Goal: Information Seeking & Learning: Compare options

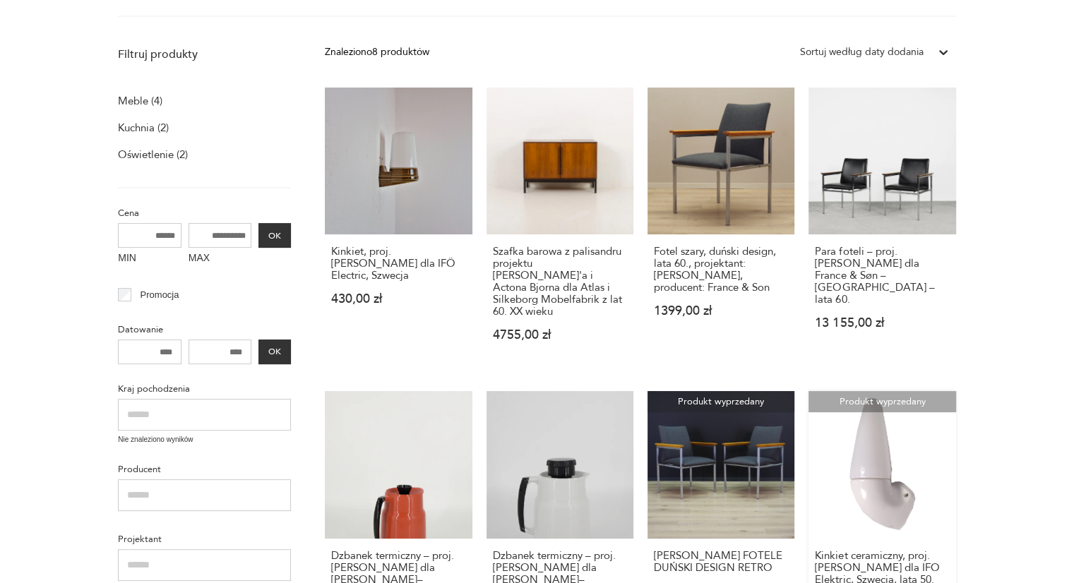
scroll to position [121, 0]
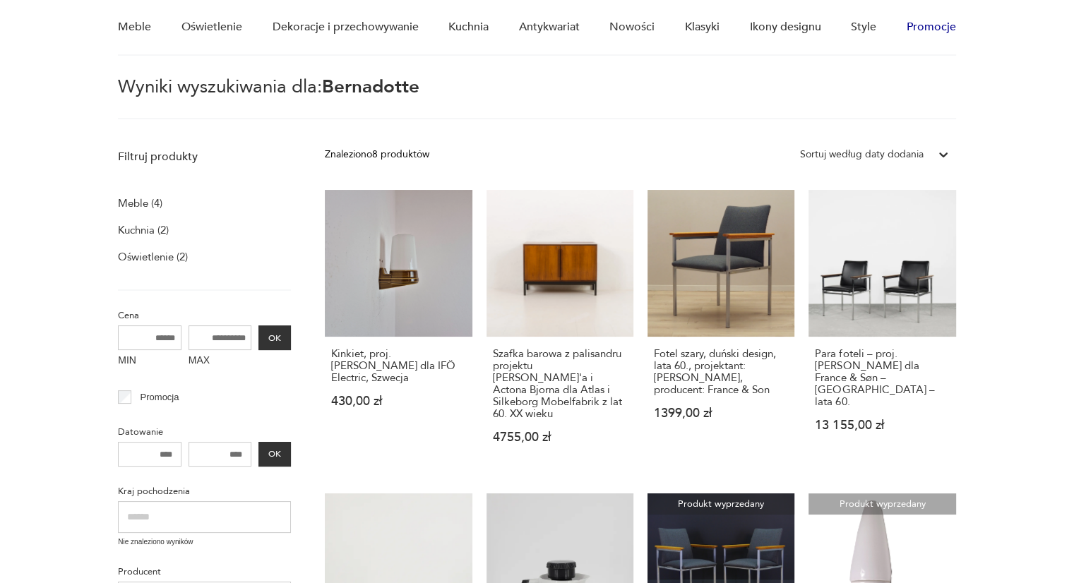
click at [915, 20] on link "Promocje" at bounding box center [930, 27] width 49 height 54
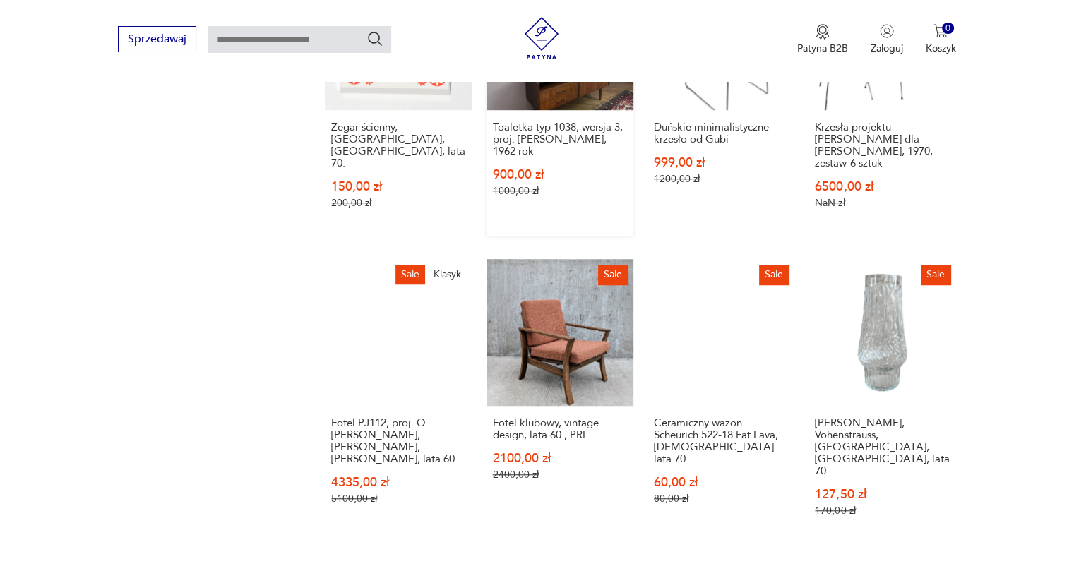
scroll to position [1109, 0]
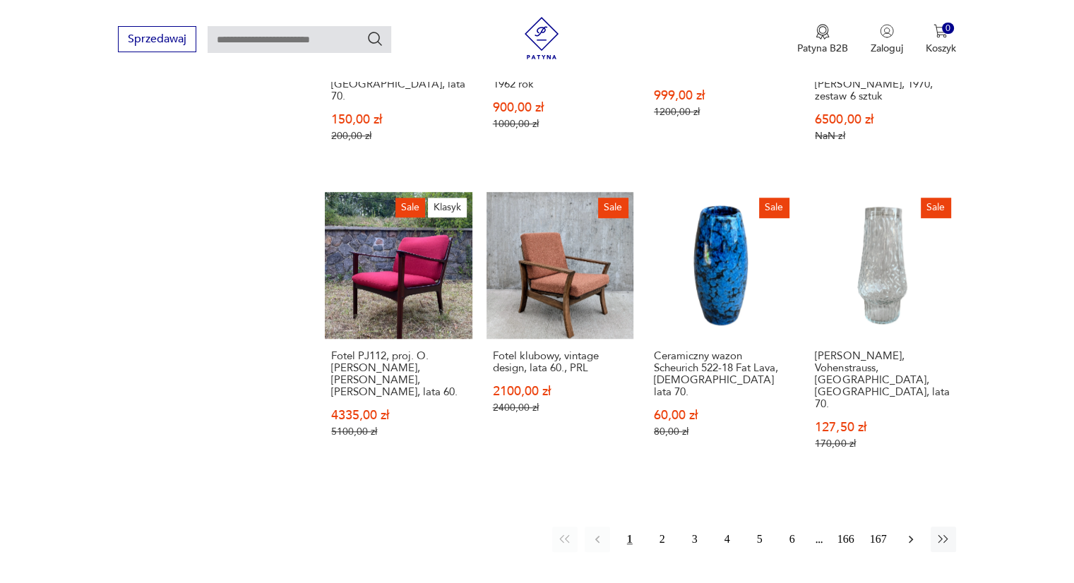
click at [909, 532] on icon "button" at bounding box center [910, 539] width 14 height 14
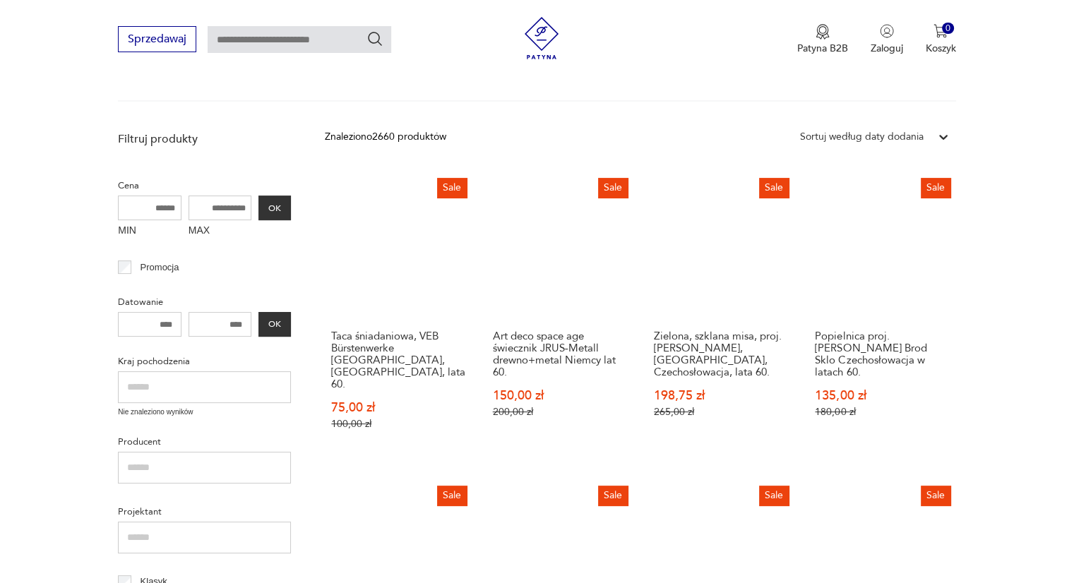
scroll to position [140, 0]
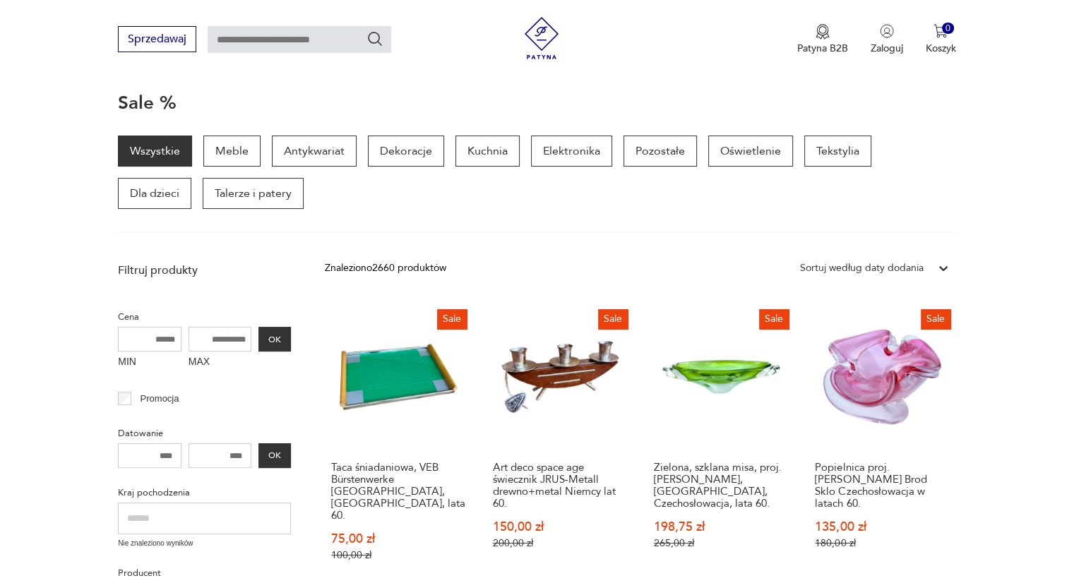
click at [933, 265] on div at bounding box center [942, 268] width 25 height 25
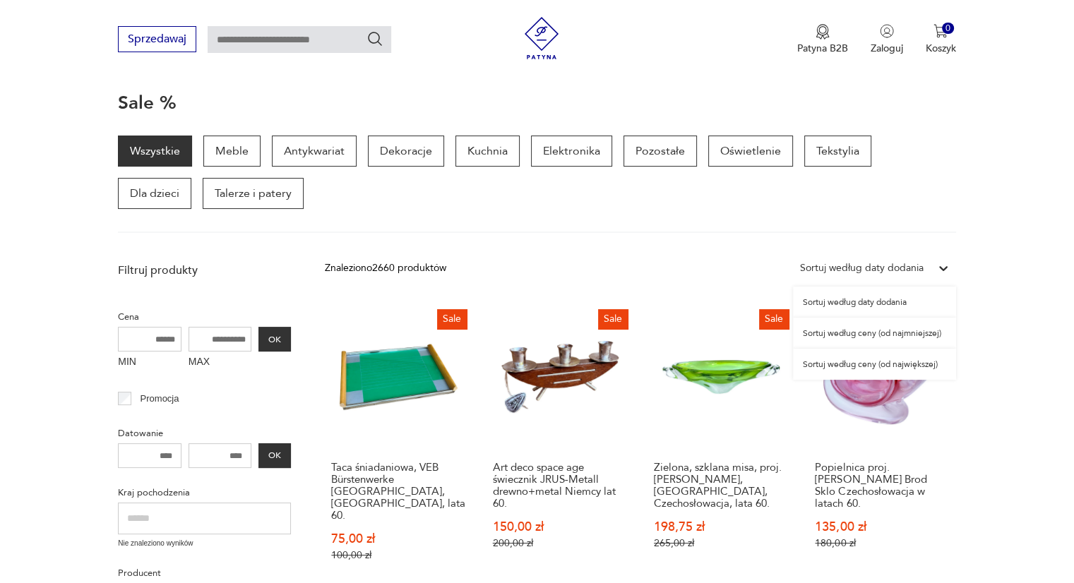
click at [872, 365] on div "Sortuj według ceny (od największej)" at bounding box center [874, 364] width 163 height 31
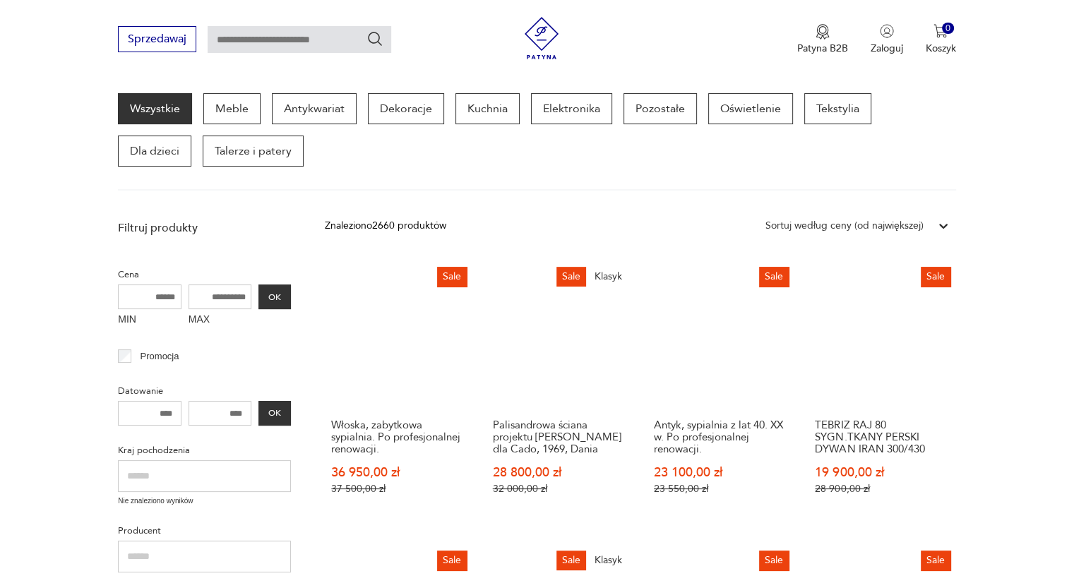
scroll to position [323, 0]
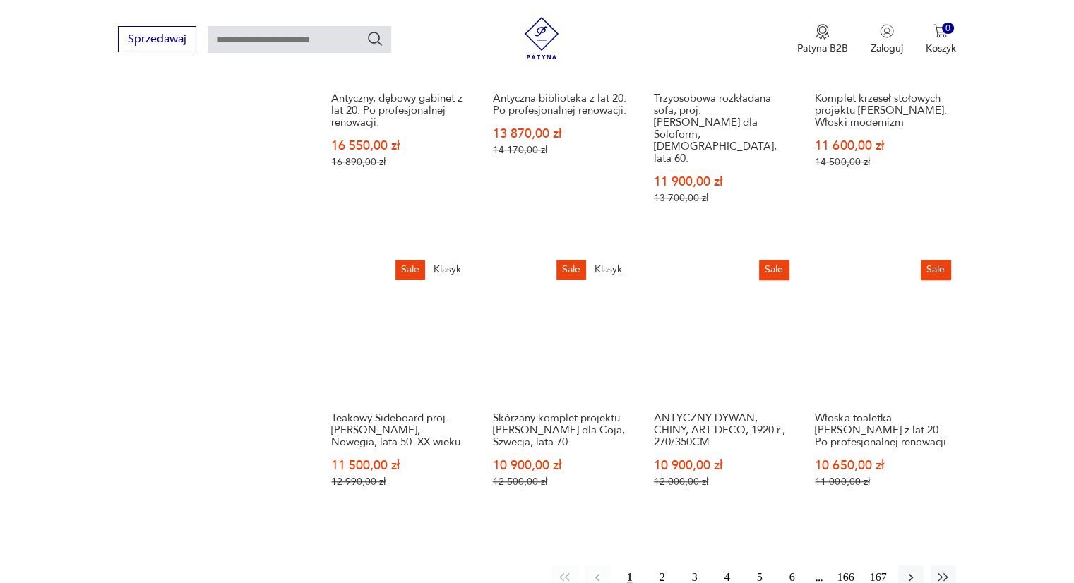
scroll to position [1117, 0]
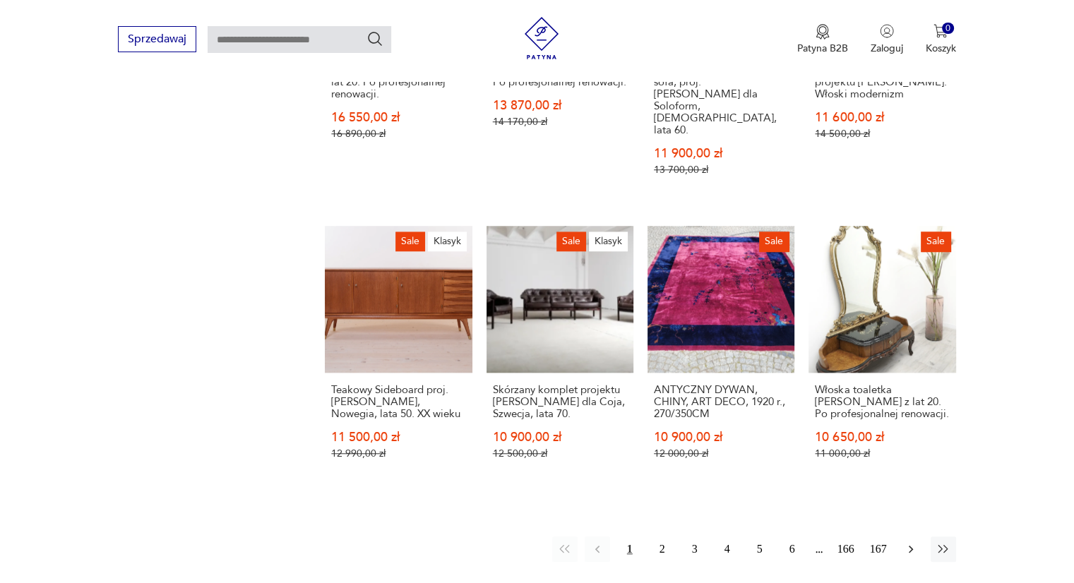
click at [902, 536] on button "button" at bounding box center [910, 548] width 25 height 25
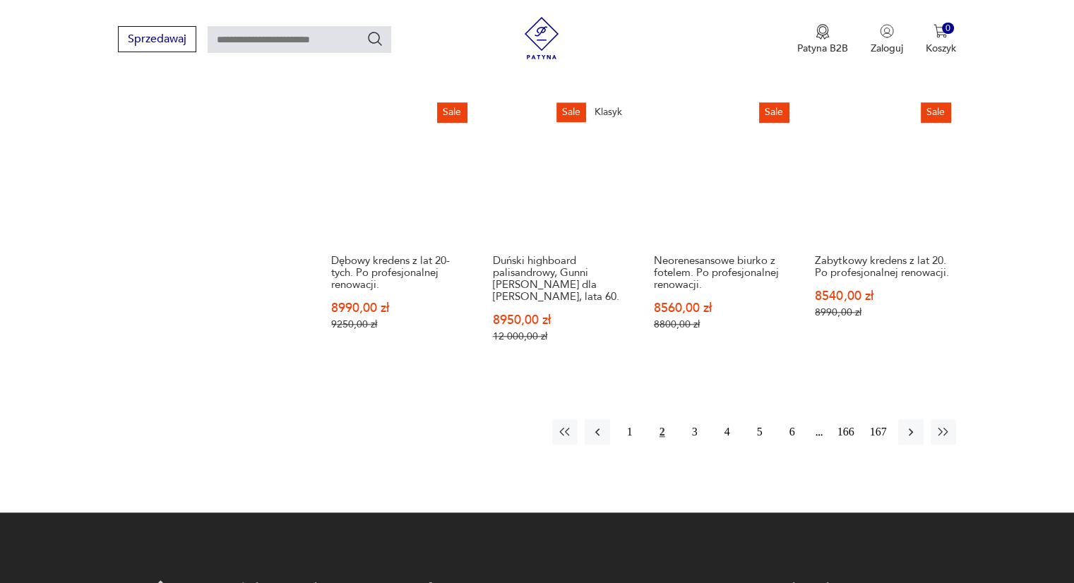
scroll to position [1382, 0]
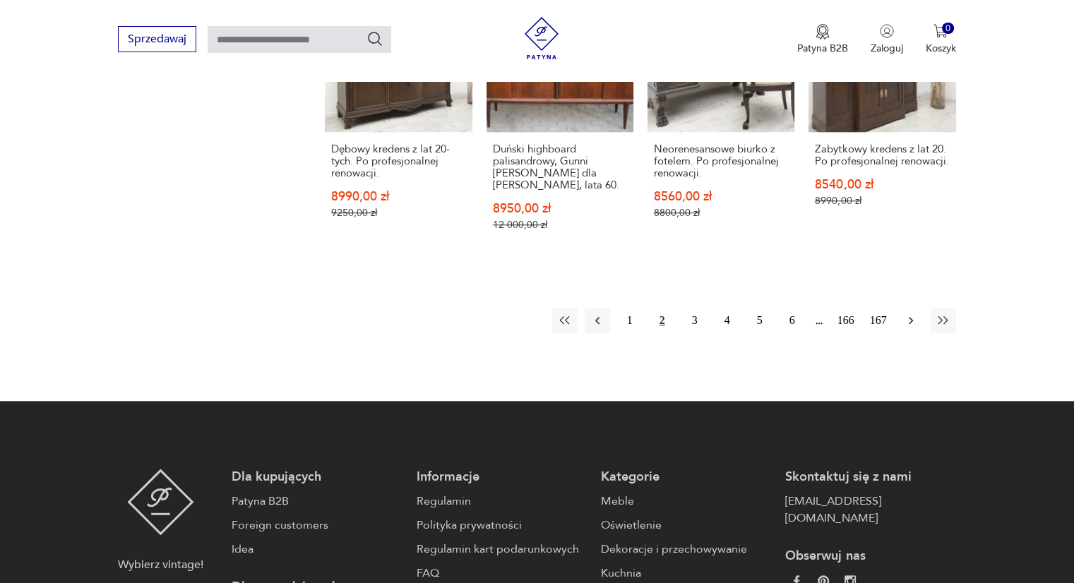
click at [910, 313] on icon "button" at bounding box center [910, 320] width 14 height 14
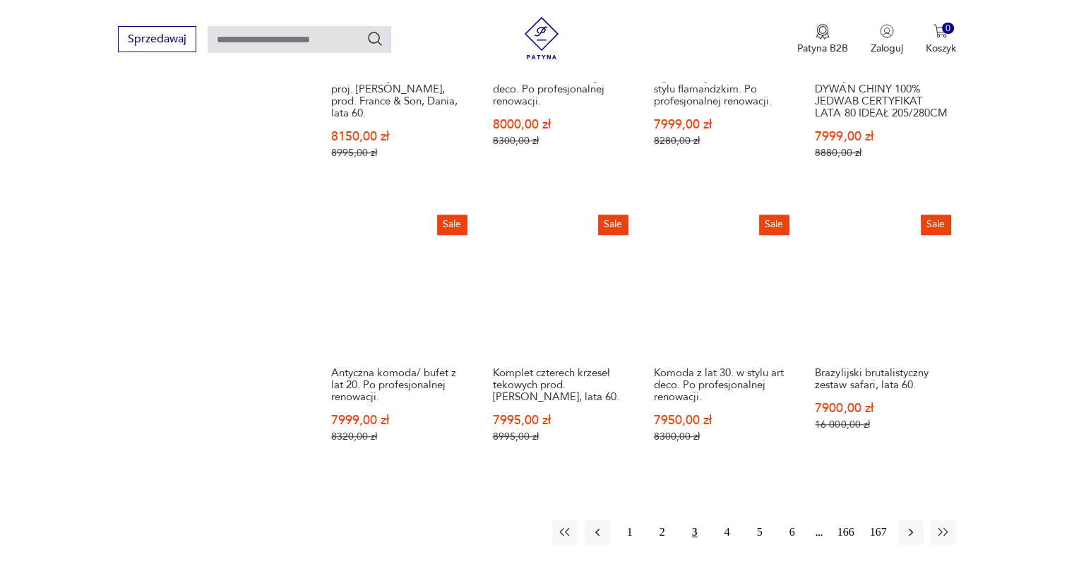
scroll to position [1453, 0]
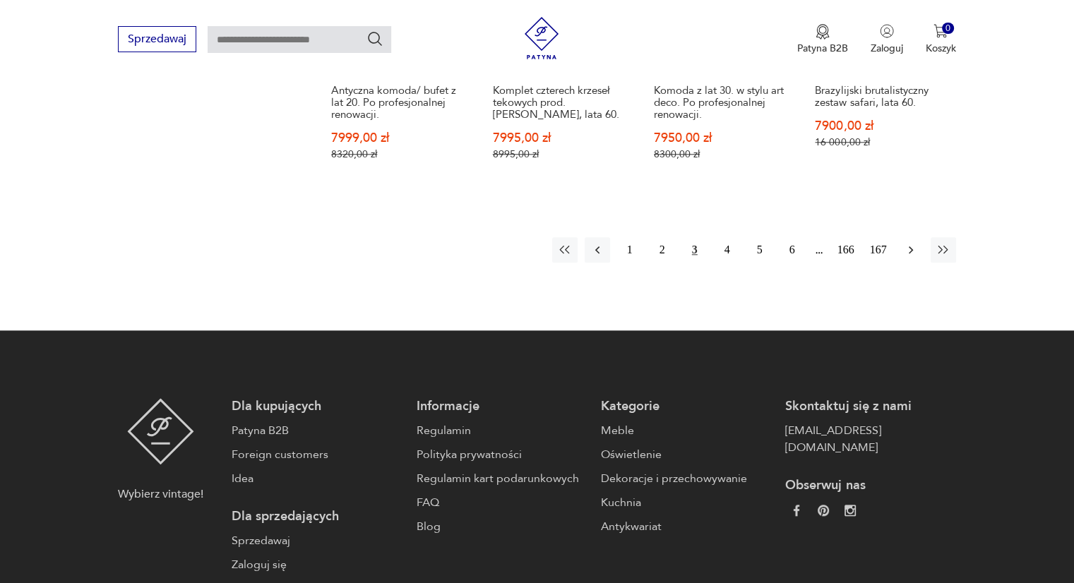
click at [909, 243] on icon "button" at bounding box center [910, 250] width 14 height 14
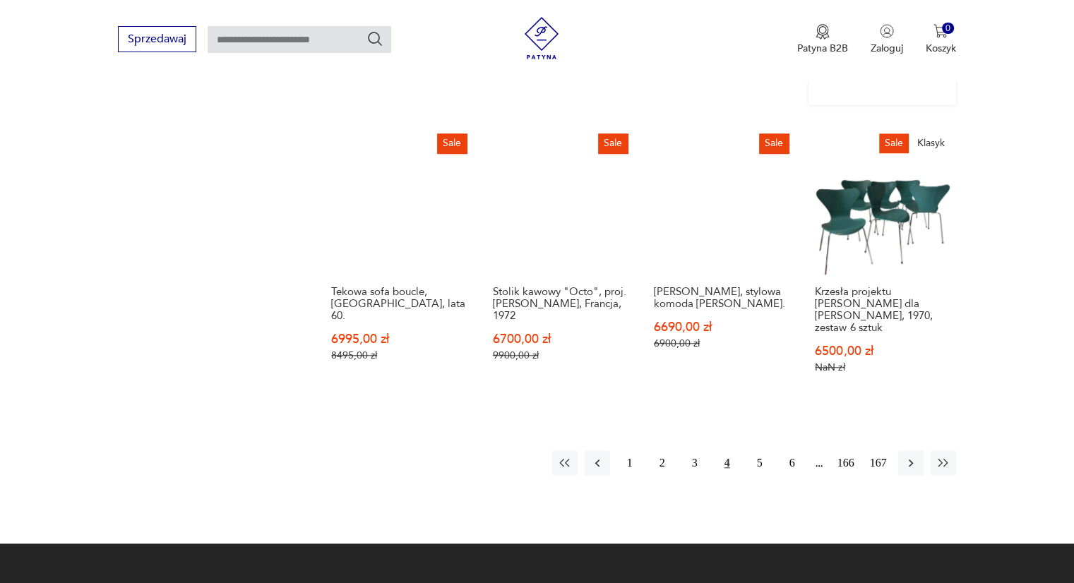
scroll to position [1241, 0]
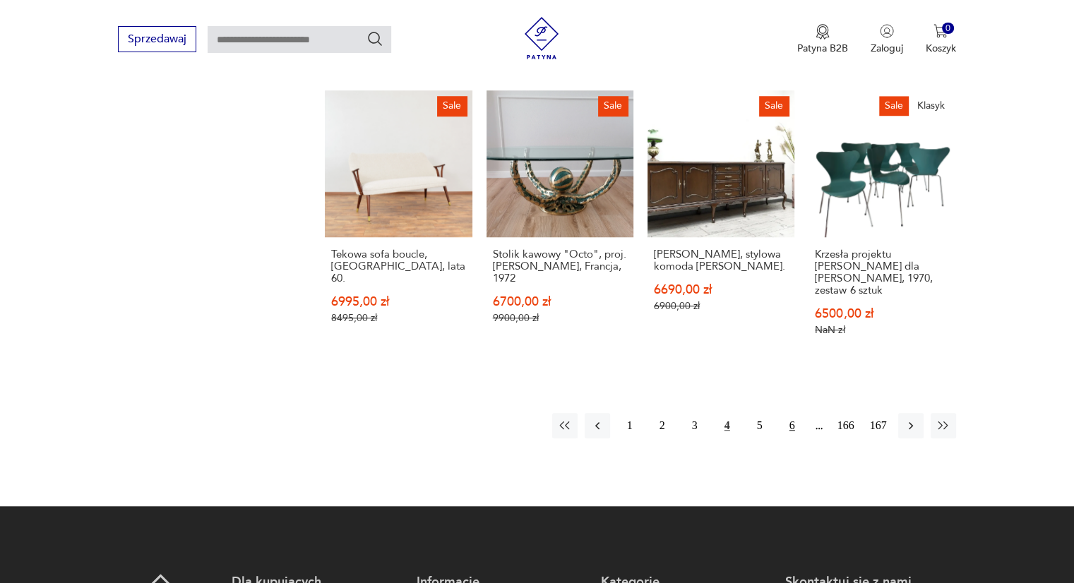
click at [787, 413] on button "6" at bounding box center [791, 425] width 25 height 25
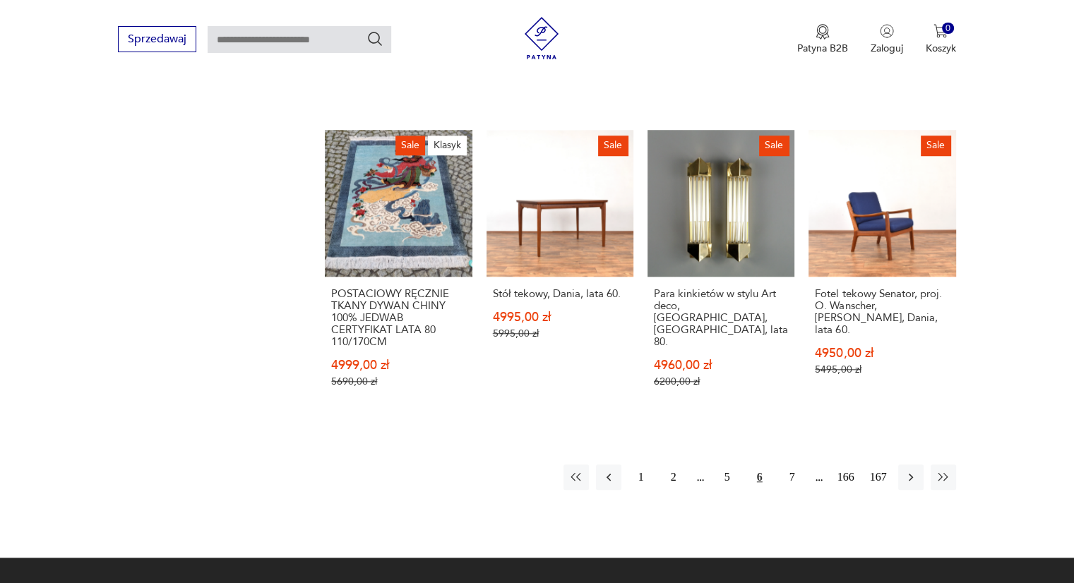
scroll to position [1241, 0]
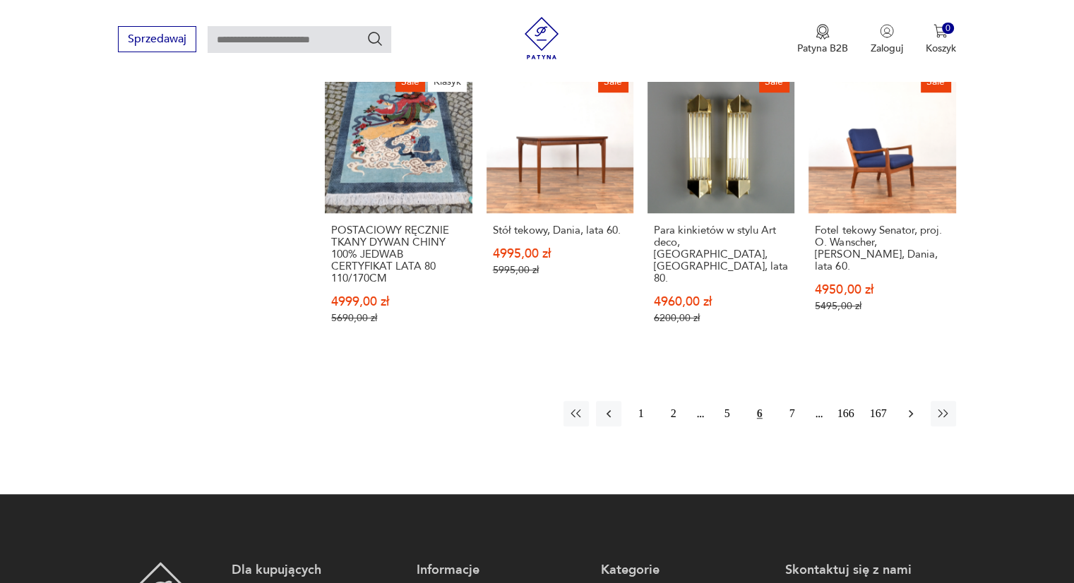
click at [913, 407] on icon "button" at bounding box center [910, 414] width 14 height 14
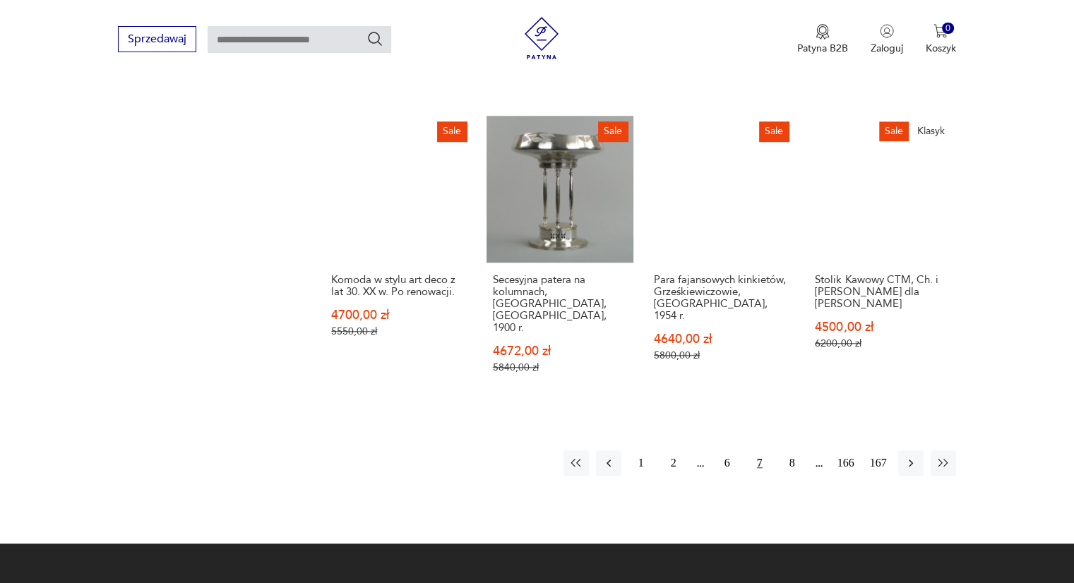
scroll to position [1311, 0]
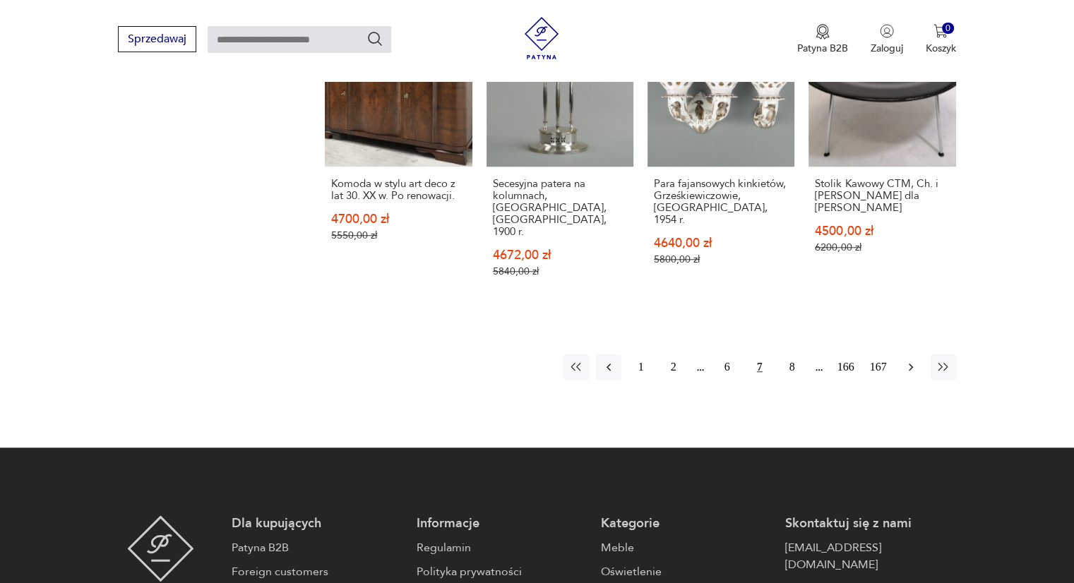
click at [913, 360] on icon "button" at bounding box center [910, 367] width 14 height 14
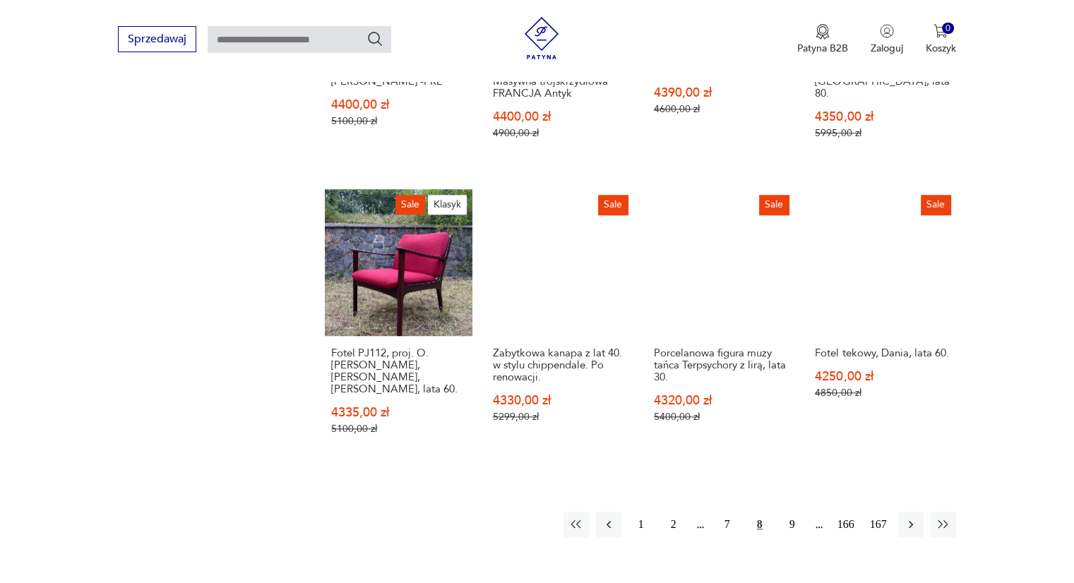
scroll to position [1311, 0]
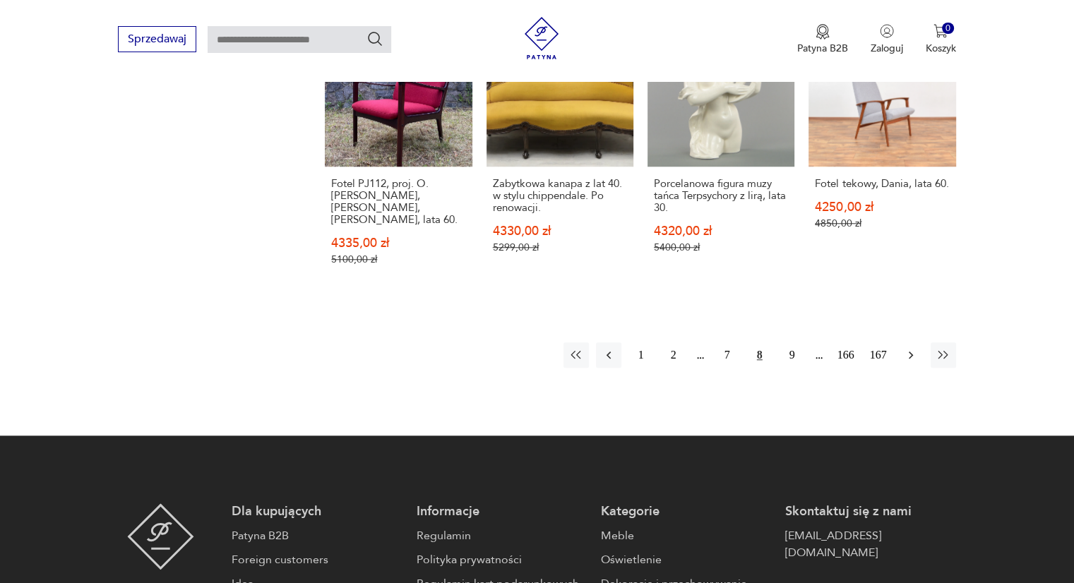
click at [903, 348] on icon "button" at bounding box center [910, 355] width 14 height 14
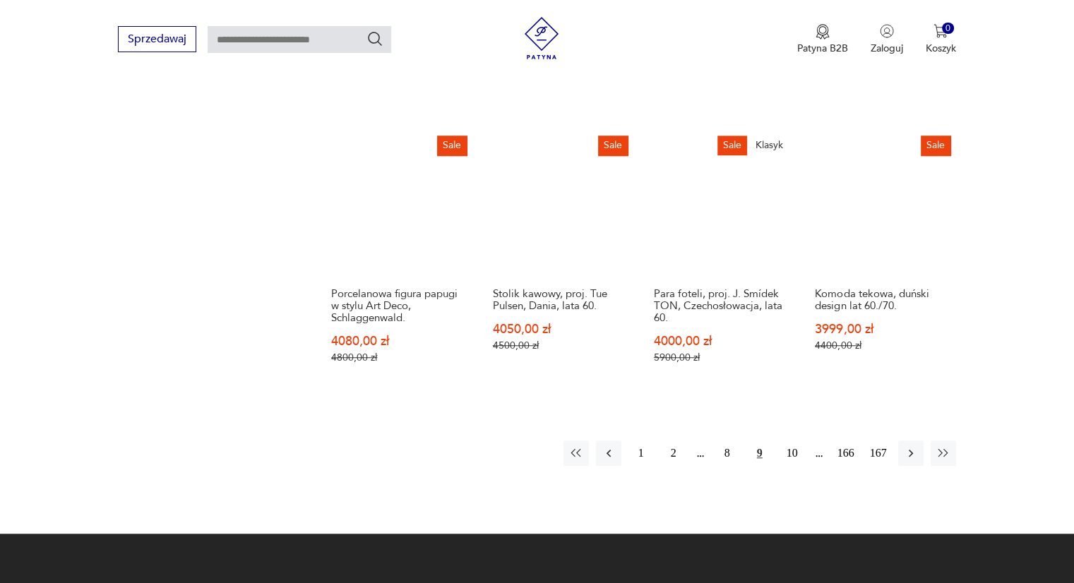
scroll to position [1241, 0]
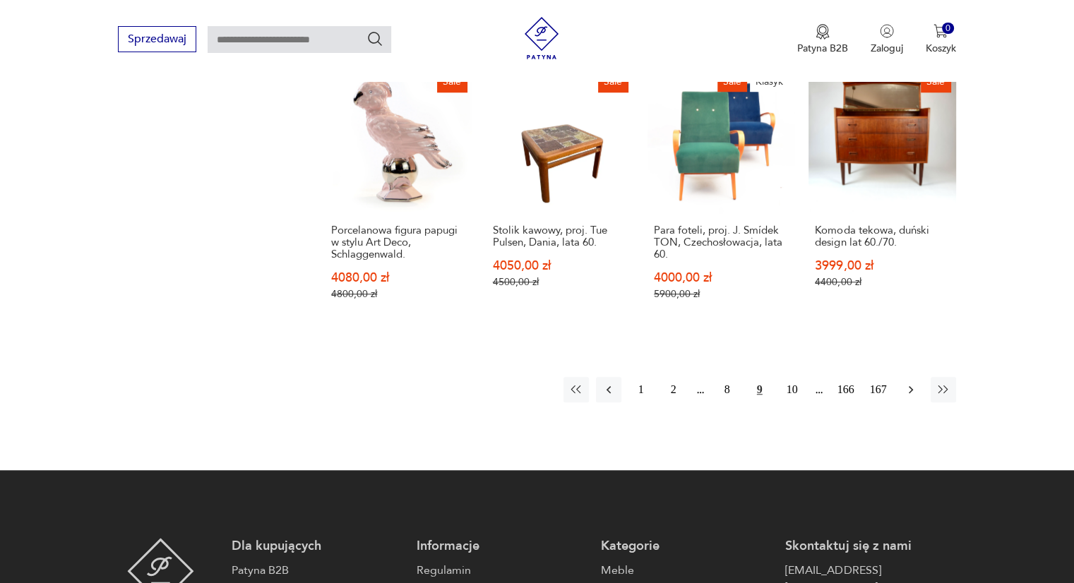
click at [906, 383] on icon "button" at bounding box center [910, 390] width 14 height 14
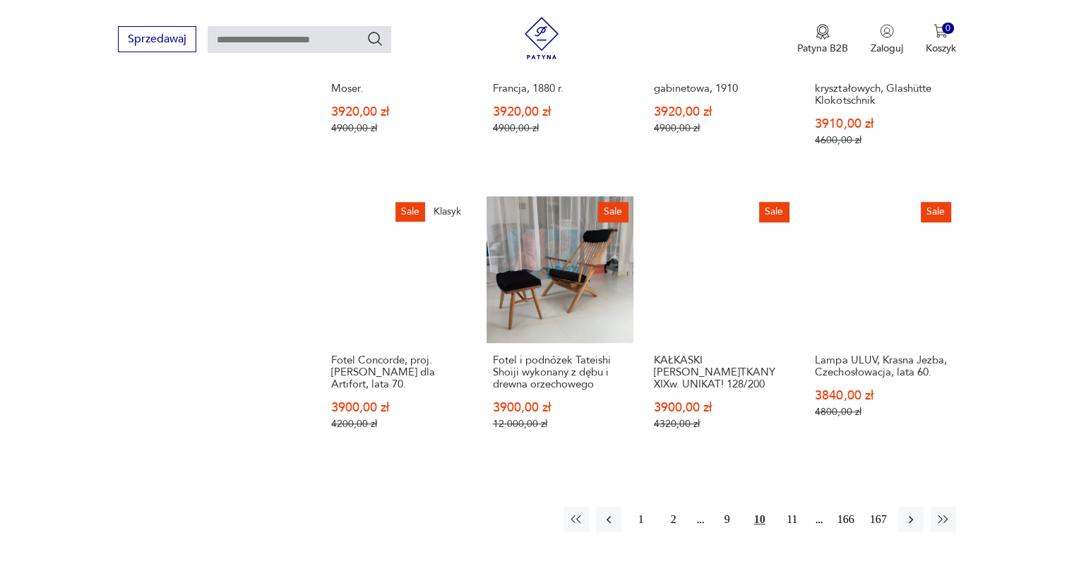
scroll to position [1100, 0]
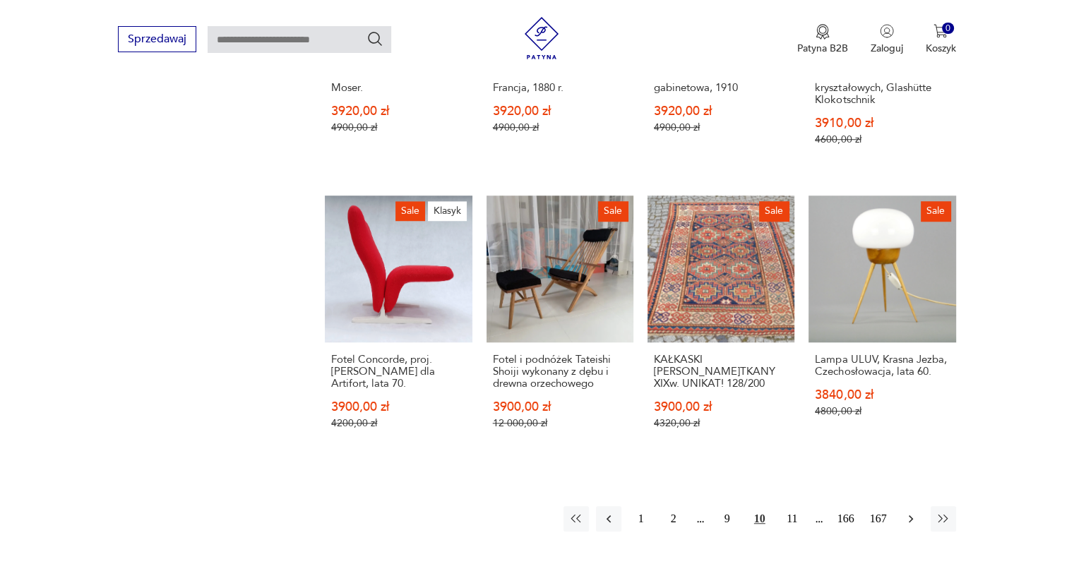
click at [912, 512] on icon "button" at bounding box center [910, 519] width 14 height 14
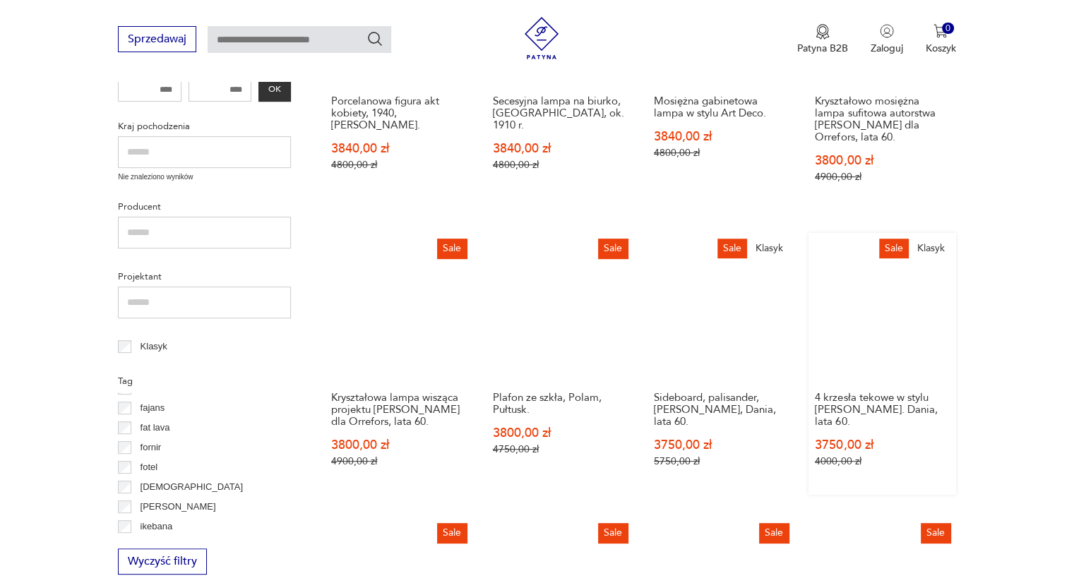
scroll to position [535, 0]
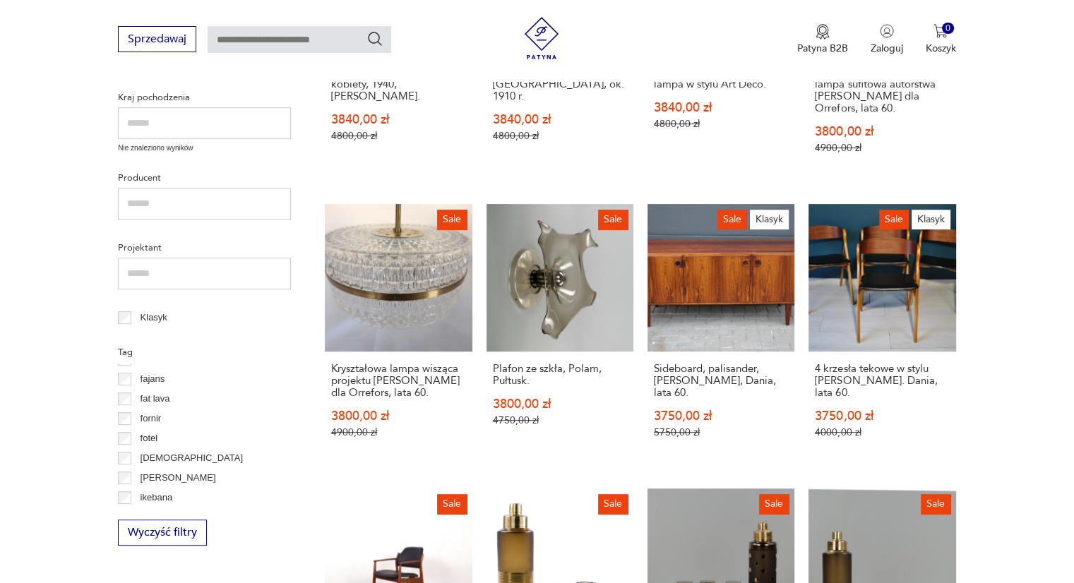
click at [997, 388] on section "Filtruj produkty Cena MIN MAX OK Promocja Datowanie OK Kraj pochodzenia Nie zna…" at bounding box center [537, 518] width 1074 height 1316
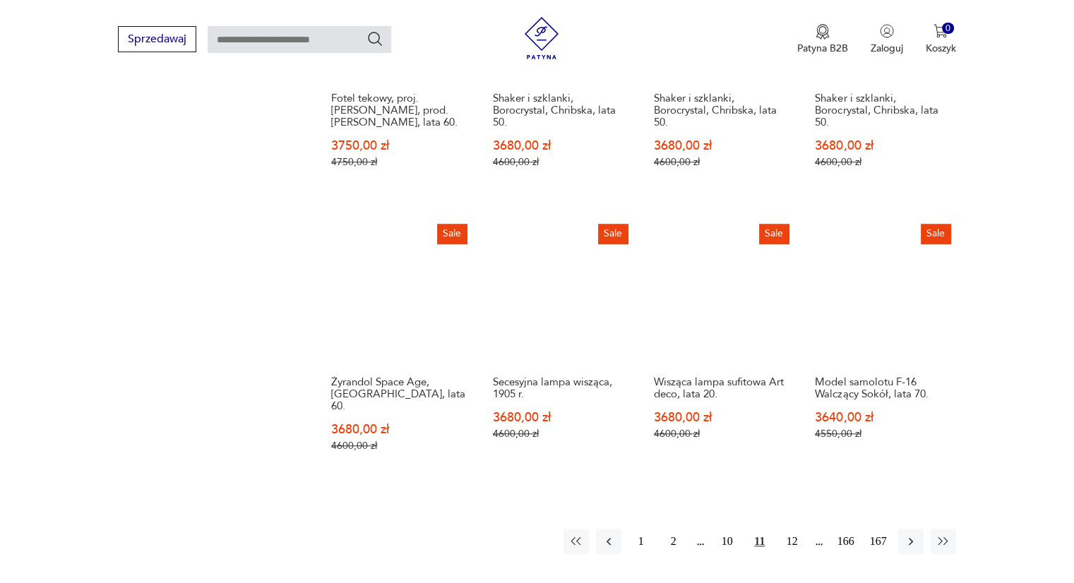
scroll to position [1100, 0]
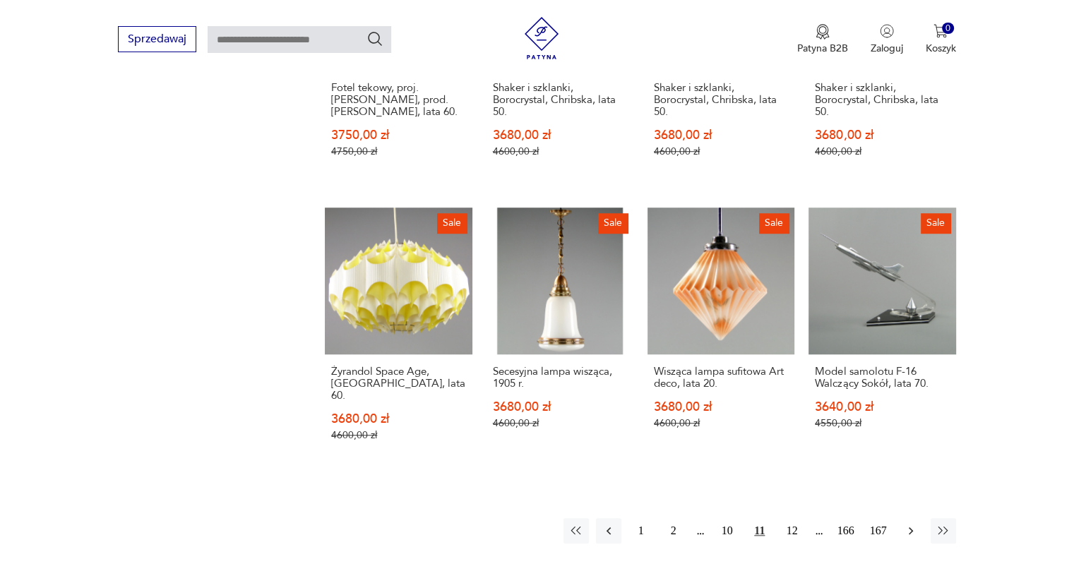
click at [912, 524] on icon "button" at bounding box center [910, 531] width 14 height 14
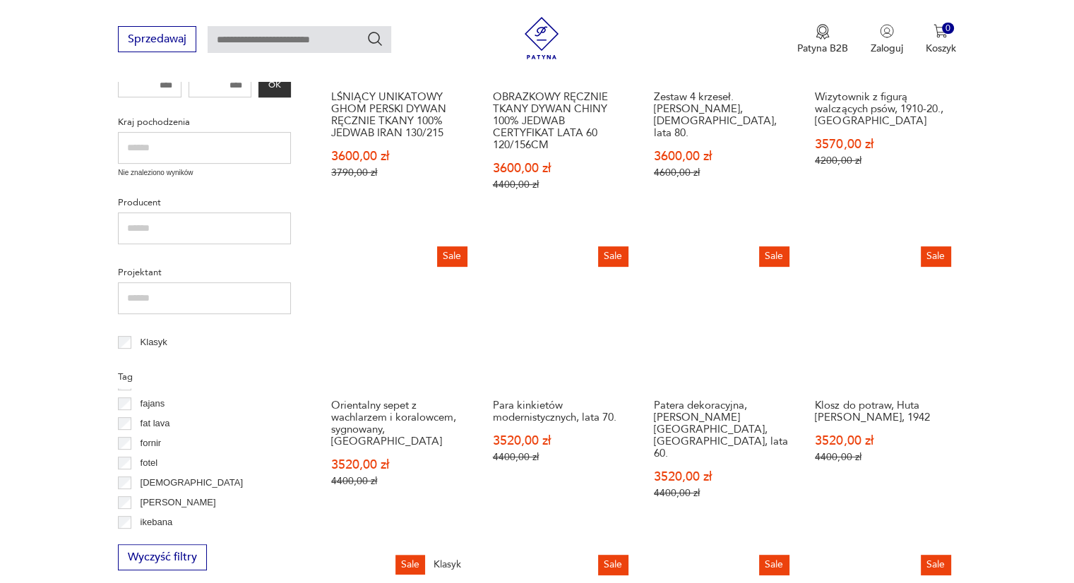
scroll to position [606, 0]
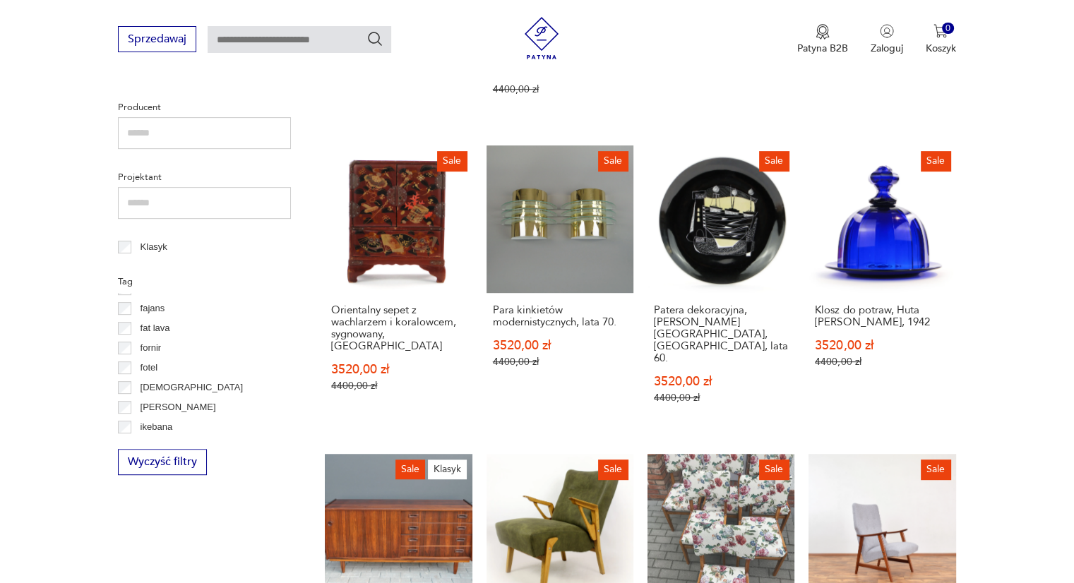
click at [1022, 388] on section "Filtruj produkty Cena MIN MAX OK Promocja Datowanie OK Kraj pochodzenia Nie zna…" at bounding box center [537, 472] width 1074 height 1364
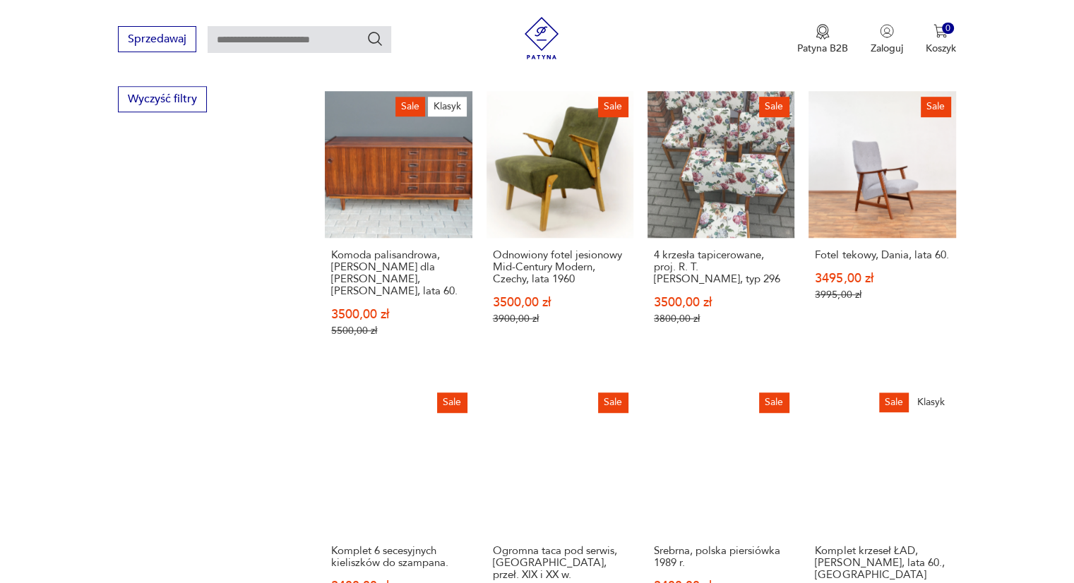
scroll to position [1029, 0]
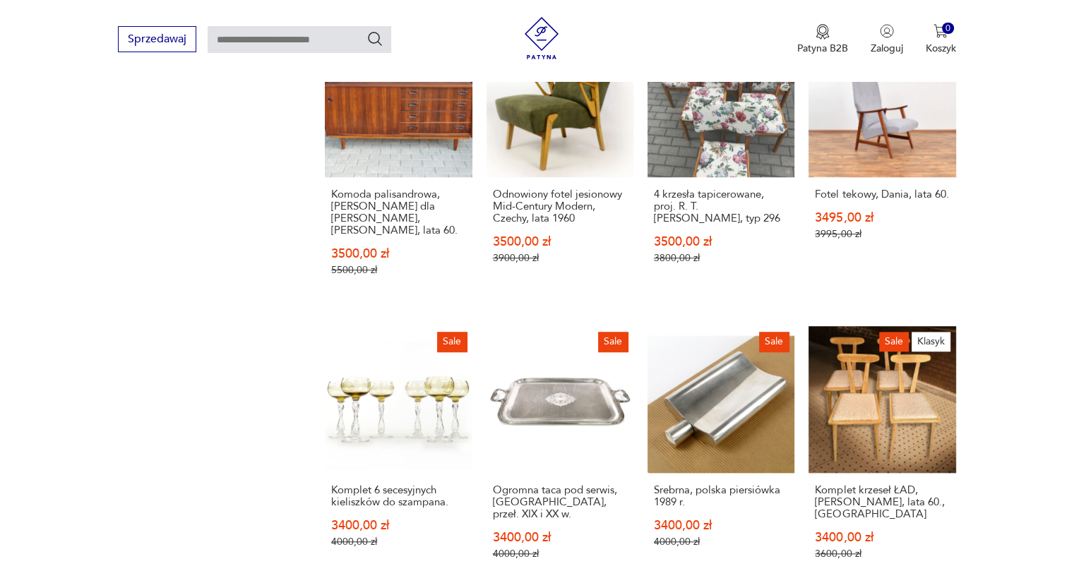
click at [1022, 388] on section "Filtruj produkty Cena MIN MAX OK Promocja Datowanie OK Kraj pochodzenia Nie zna…" at bounding box center [537, 48] width 1074 height 1364
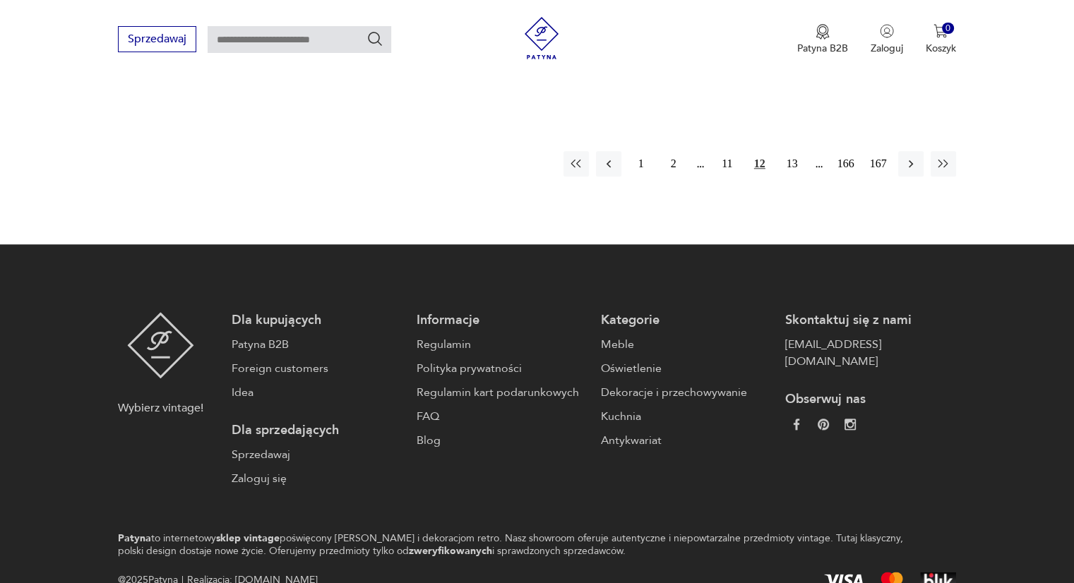
scroll to position [1539, 0]
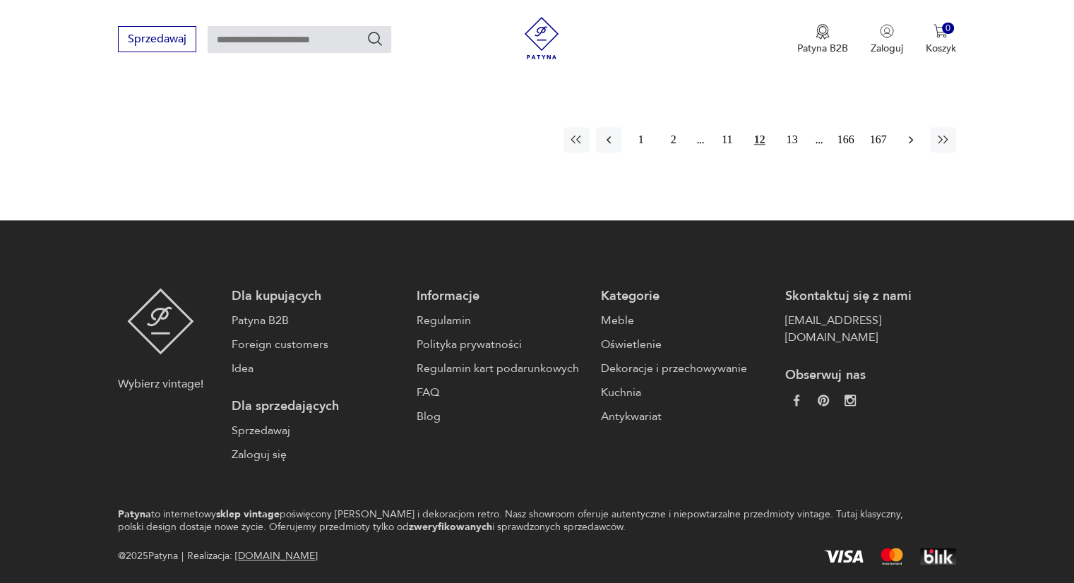
click at [911, 133] on icon "button" at bounding box center [910, 140] width 14 height 14
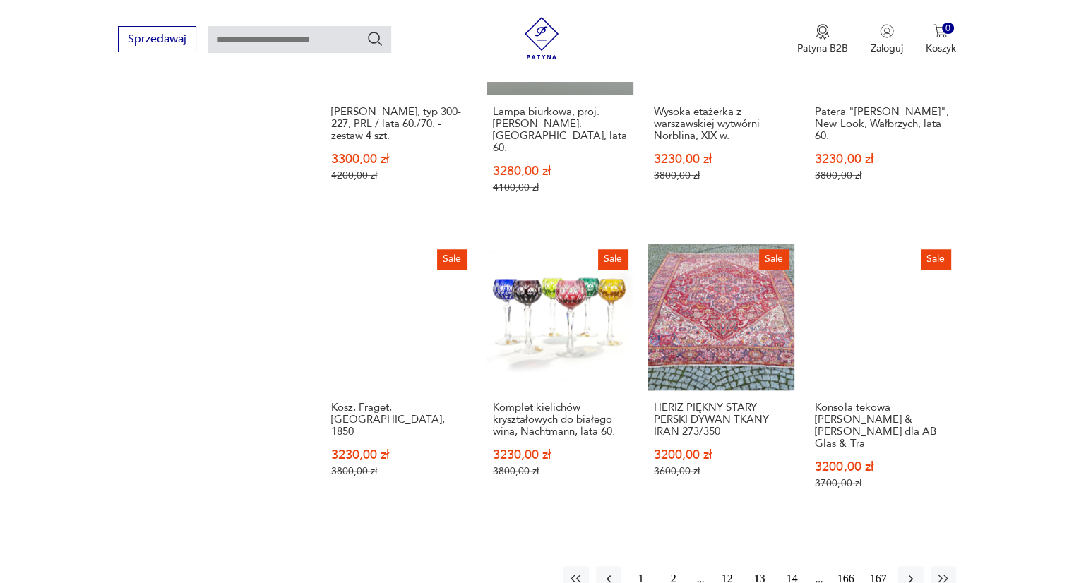
scroll to position [1241, 0]
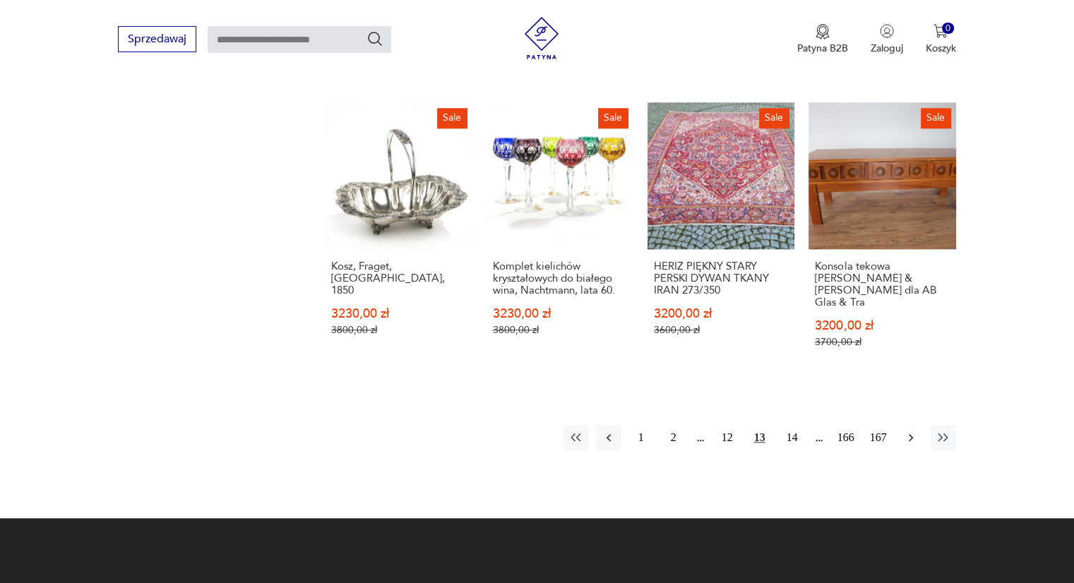
click at [906, 425] on button "button" at bounding box center [910, 437] width 25 height 25
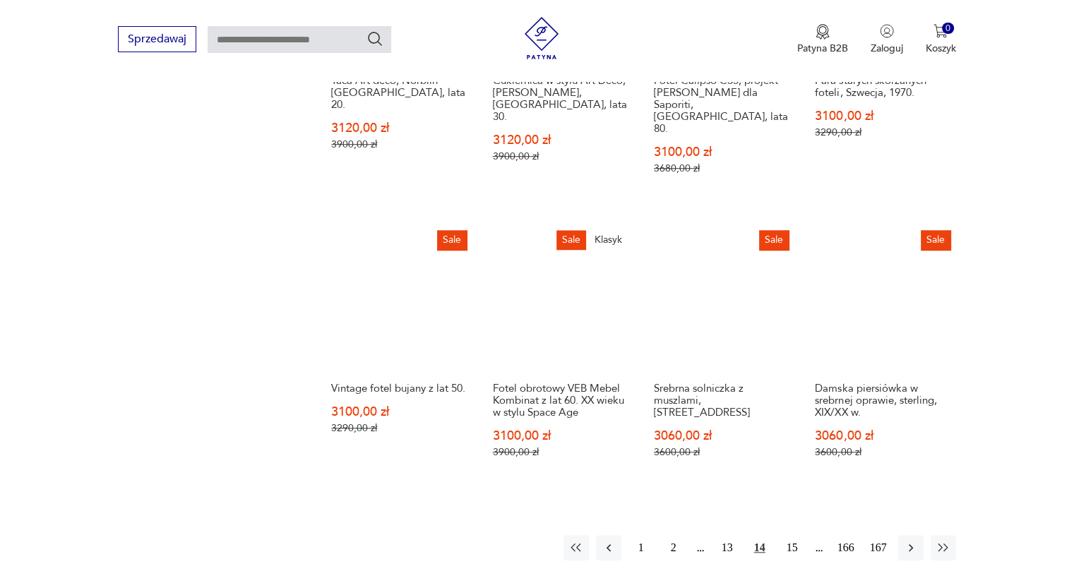
scroll to position [1241, 0]
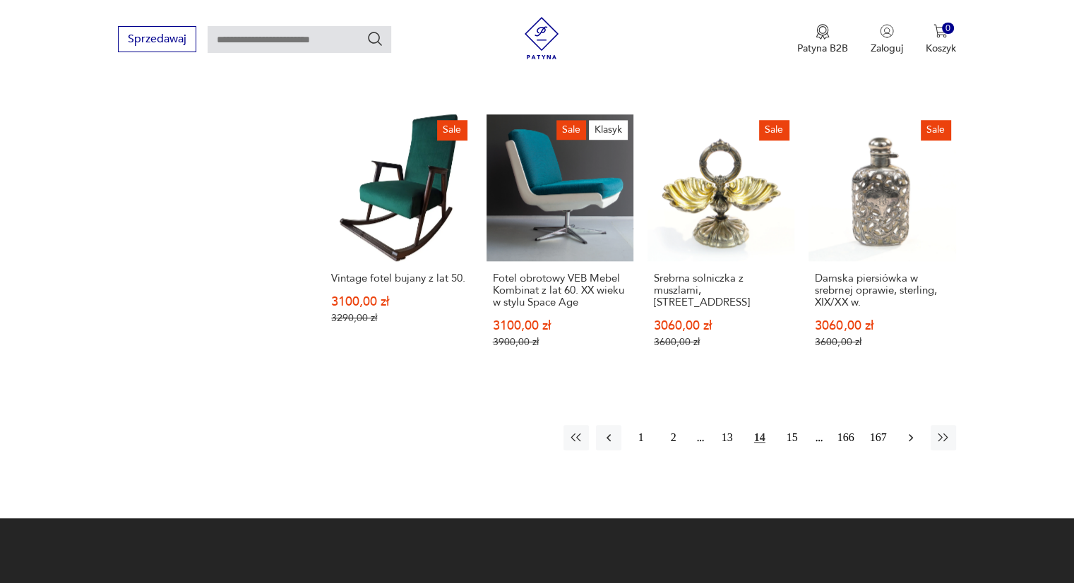
click at [915, 431] on icon "button" at bounding box center [910, 438] width 14 height 14
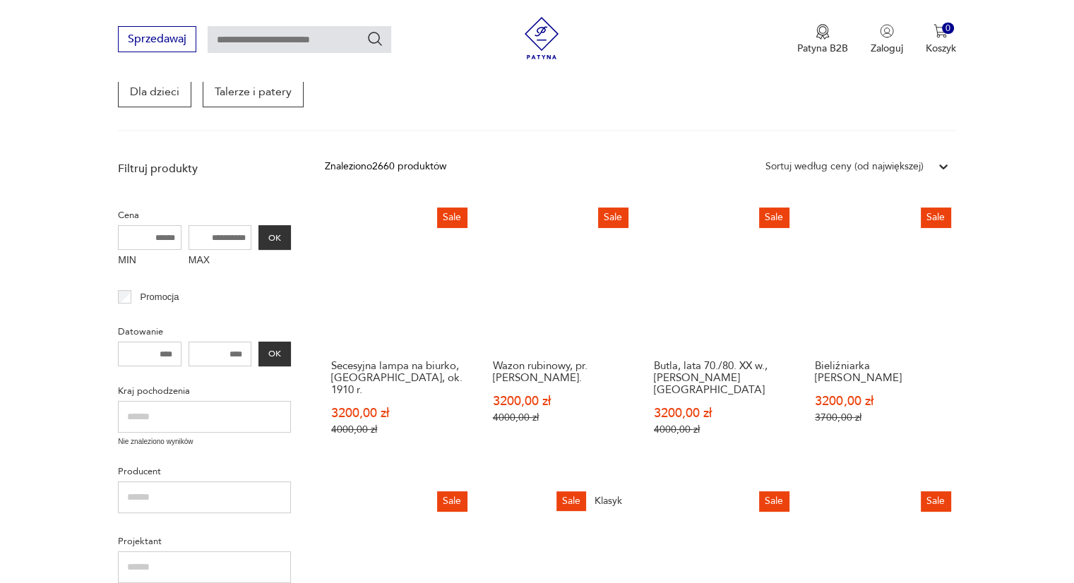
scroll to position [182, 0]
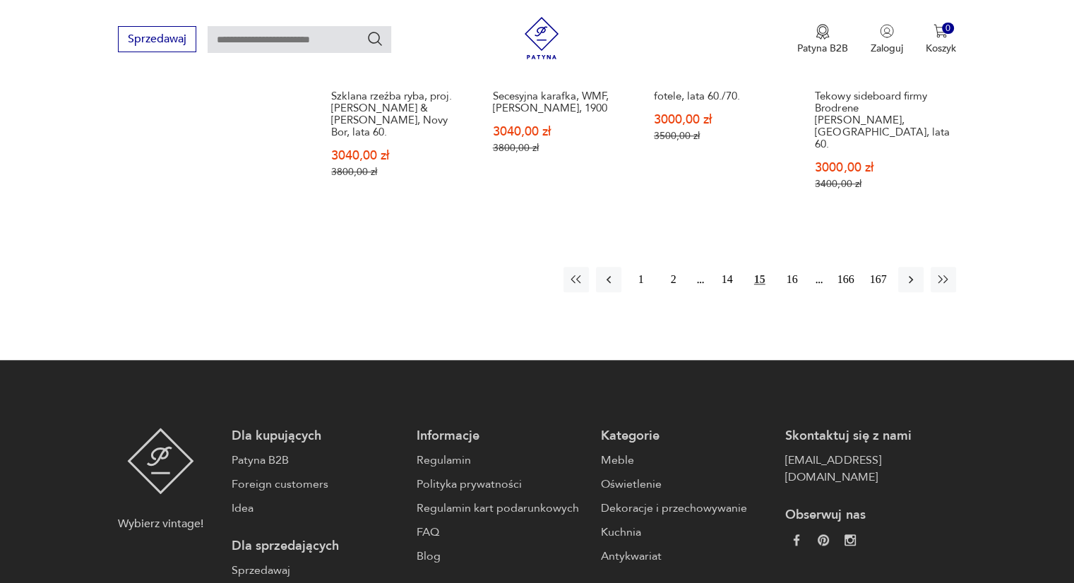
scroll to position [1382, 0]
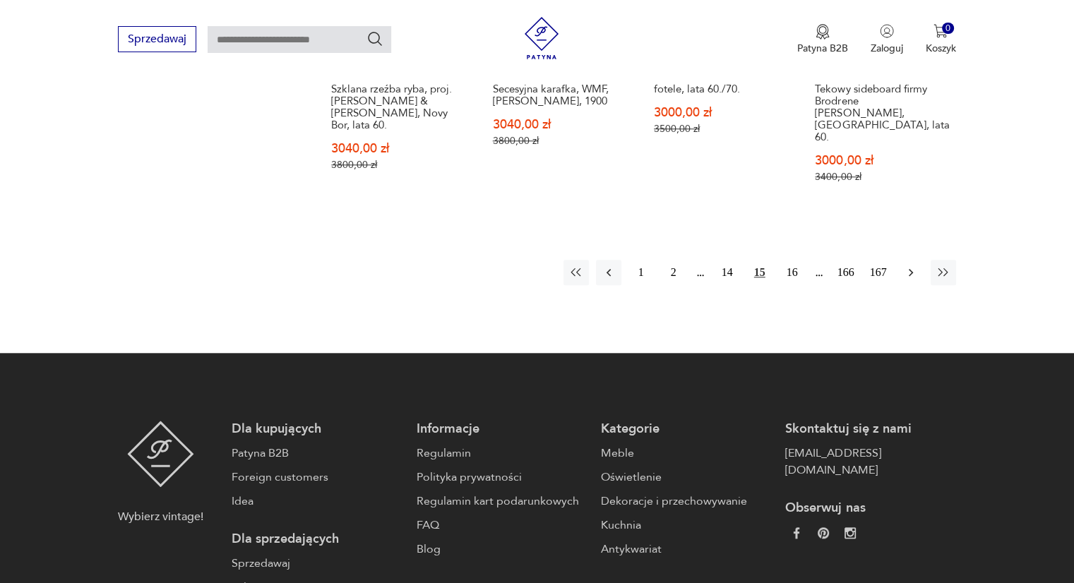
click at [912, 265] on icon "button" at bounding box center [910, 272] width 14 height 14
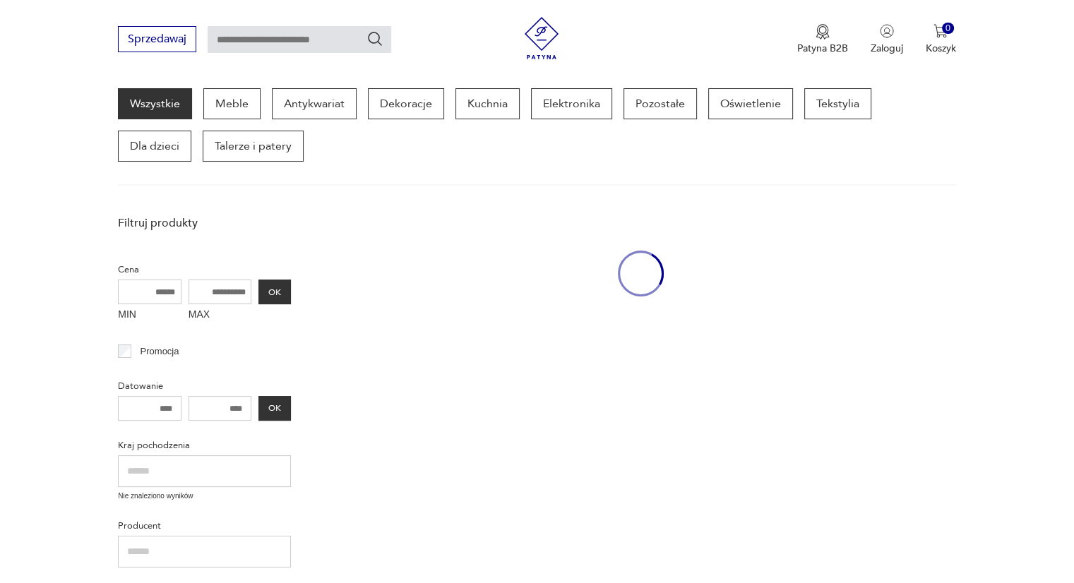
scroll to position [182, 0]
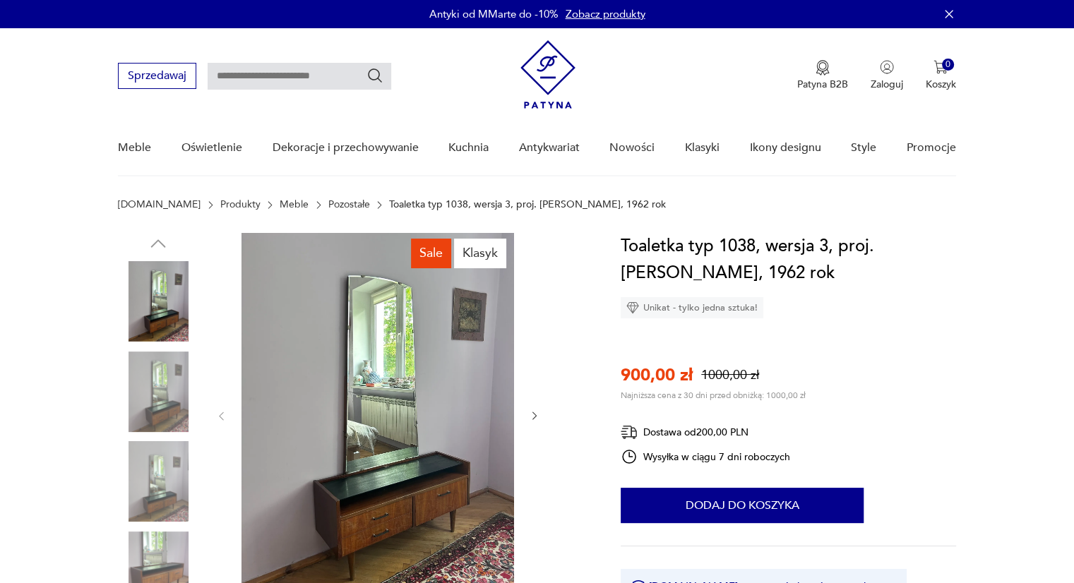
click at [450, 377] on img at bounding box center [377, 414] width 272 height 363
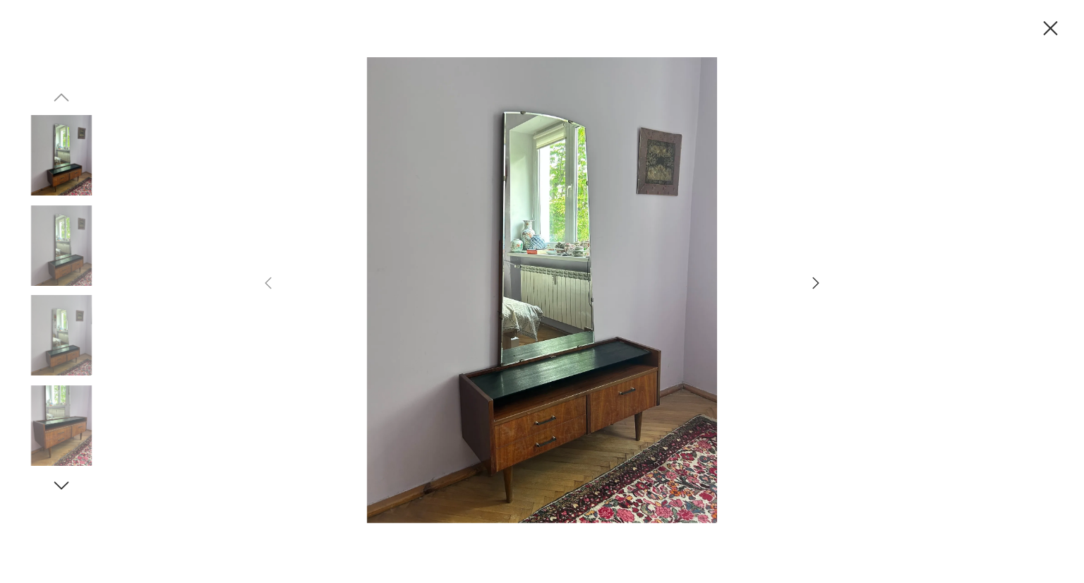
click at [817, 276] on icon "button" at bounding box center [815, 283] width 17 height 17
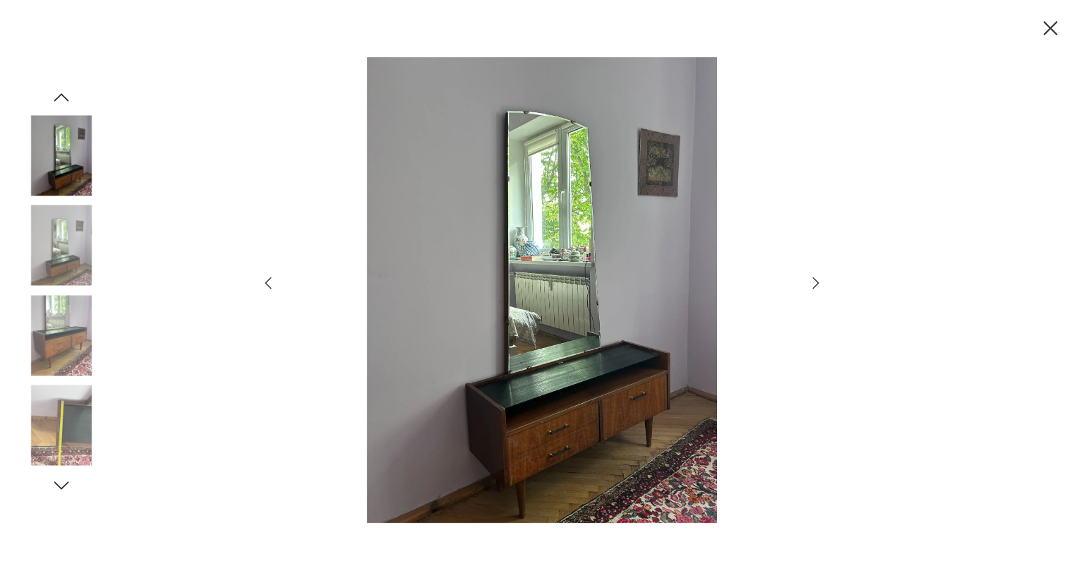
click at [817, 276] on icon "button" at bounding box center [815, 283] width 17 height 17
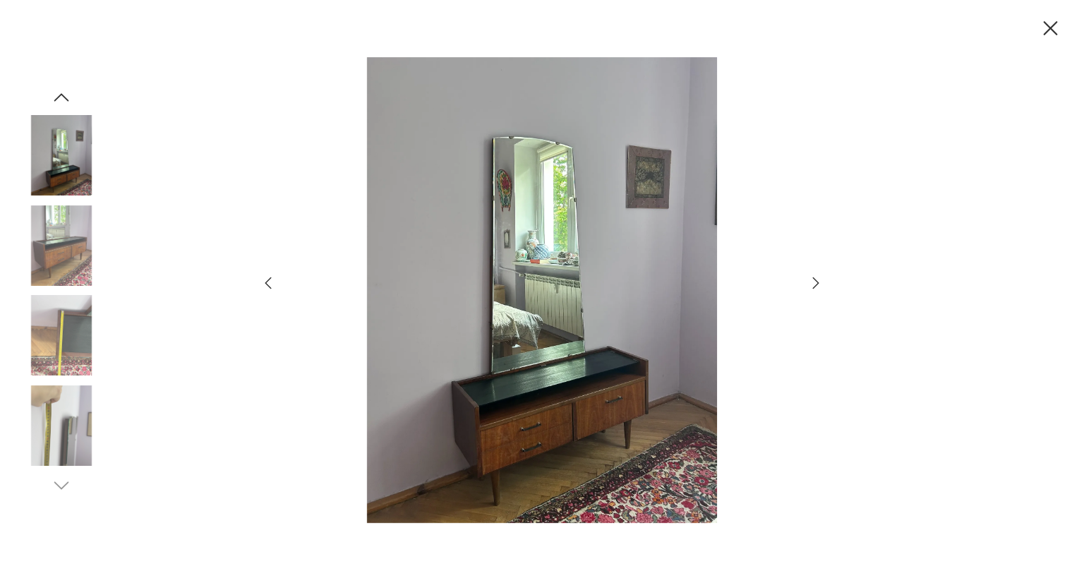
click at [812, 286] on icon "button" at bounding box center [815, 283] width 17 height 17
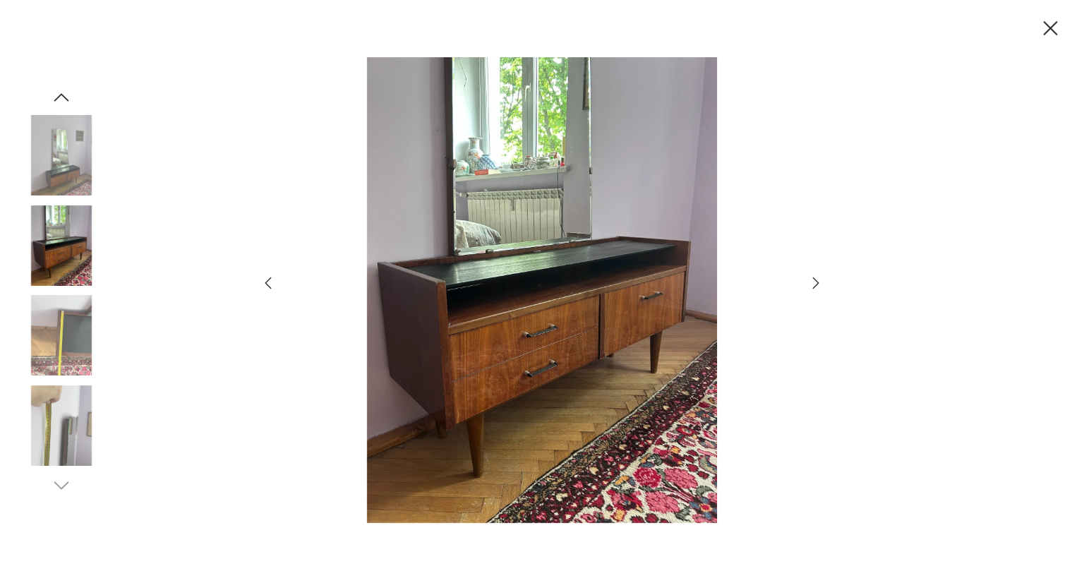
click at [812, 286] on icon "button" at bounding box center [815, 283] width 17 height 17
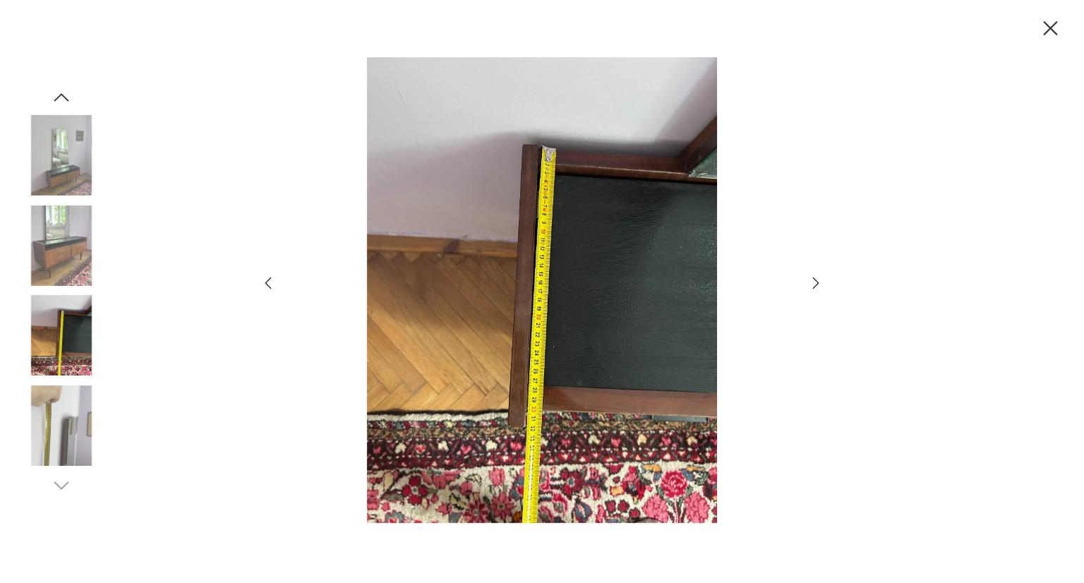
click at [812, 286] on icon "button" at bounding box center [815, 283] width 17 height 17
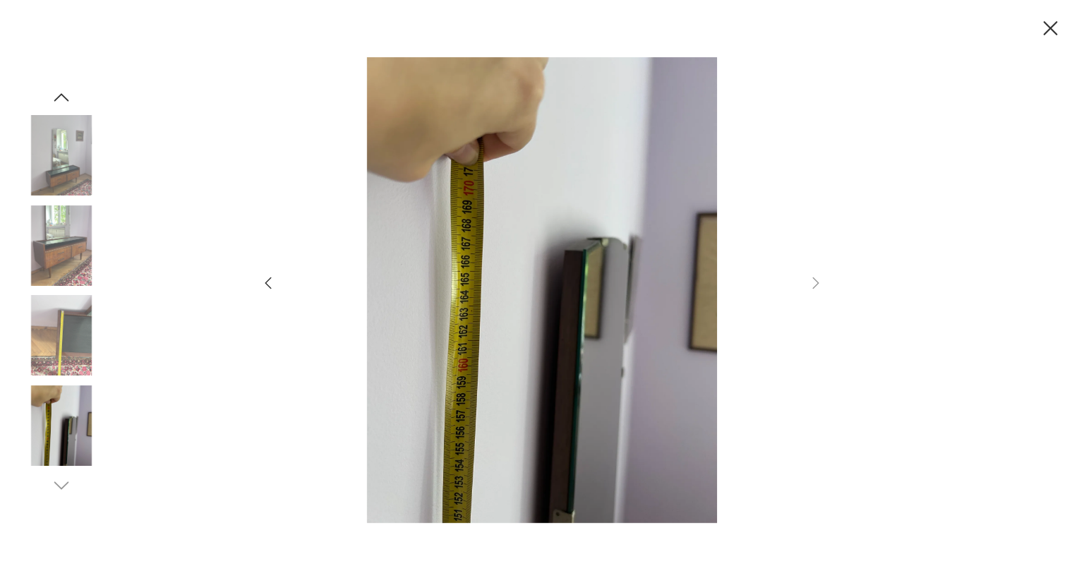
click at [1053, 30] on icon "button" at bounding box center [1051, 28] width 14 height 14
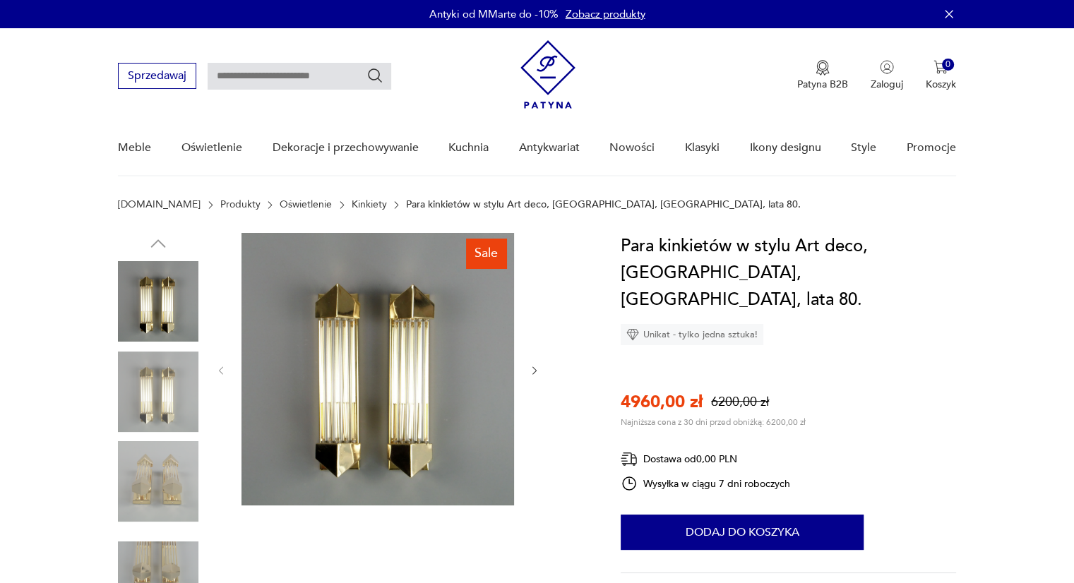
click at [534, 373] on icon "button" at bounding box center [535, 371] width 12 height 12
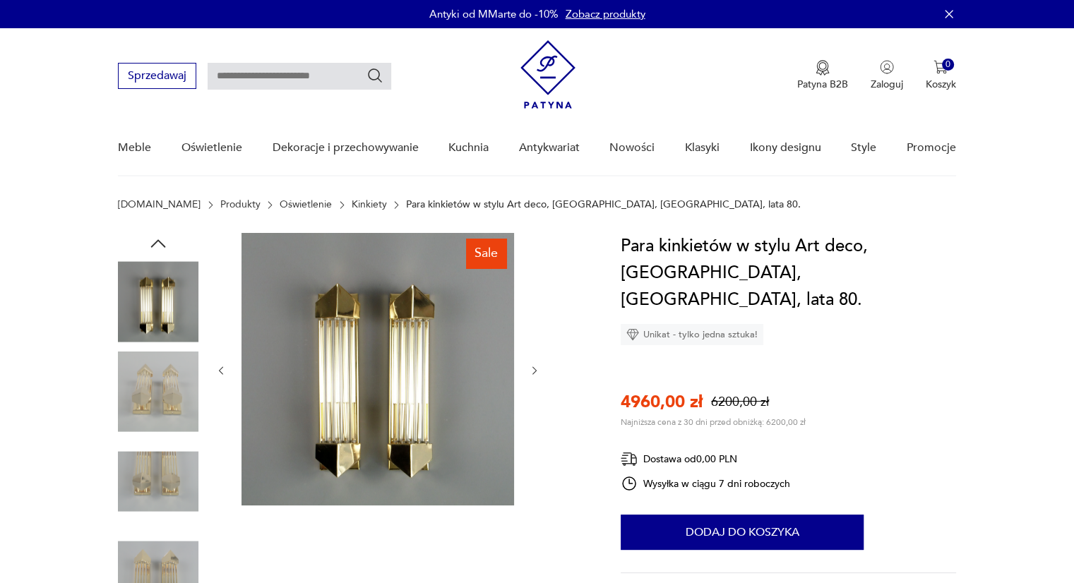
click at [534, 373] on icon "button" at bounding box center [535, 371] width 12 height 12
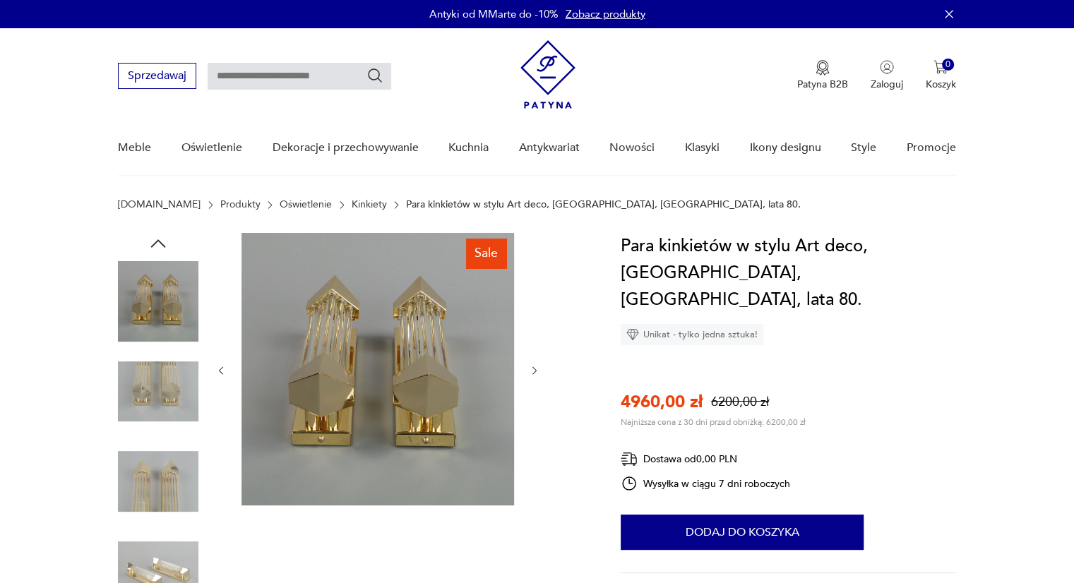
click at [534, 373] on icon "button" at bounding box center [535, 371] width 12 height 12
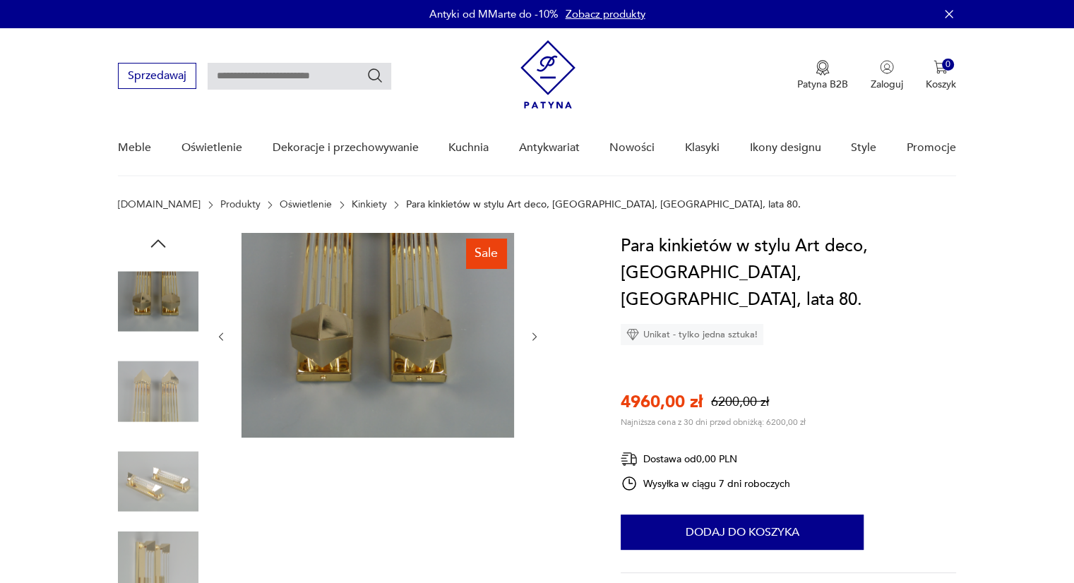
click at [534, 373] on div at bounding box center [377, 337] width 325 height 208
click at [164, 373] on img at bounding box center [158, 391] width 80 height 80
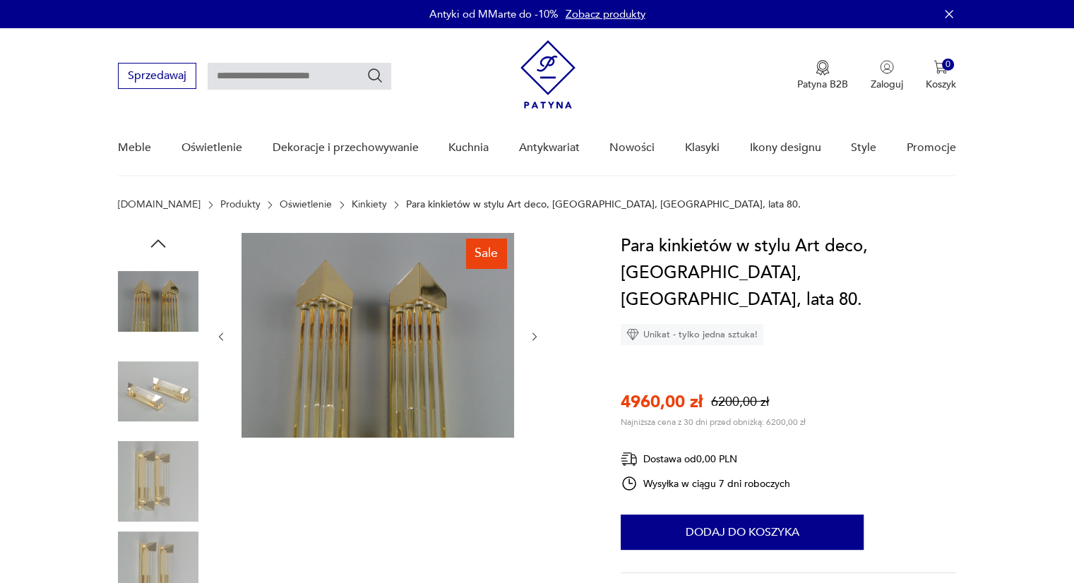
click at [170, 305] on img at bounding box center [158, 301] width 80 height 80
click at [164, 246] on icon "button" at bounding box center [158, 243] width 15 height 8
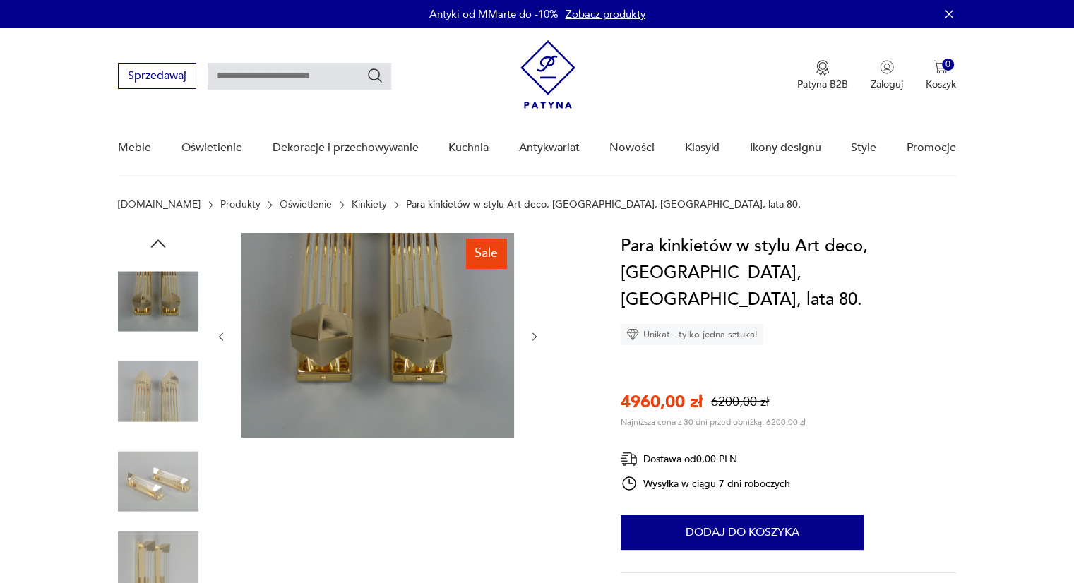
click at [178, 468] on img at bounding box center [158, 481] width 80 height 80
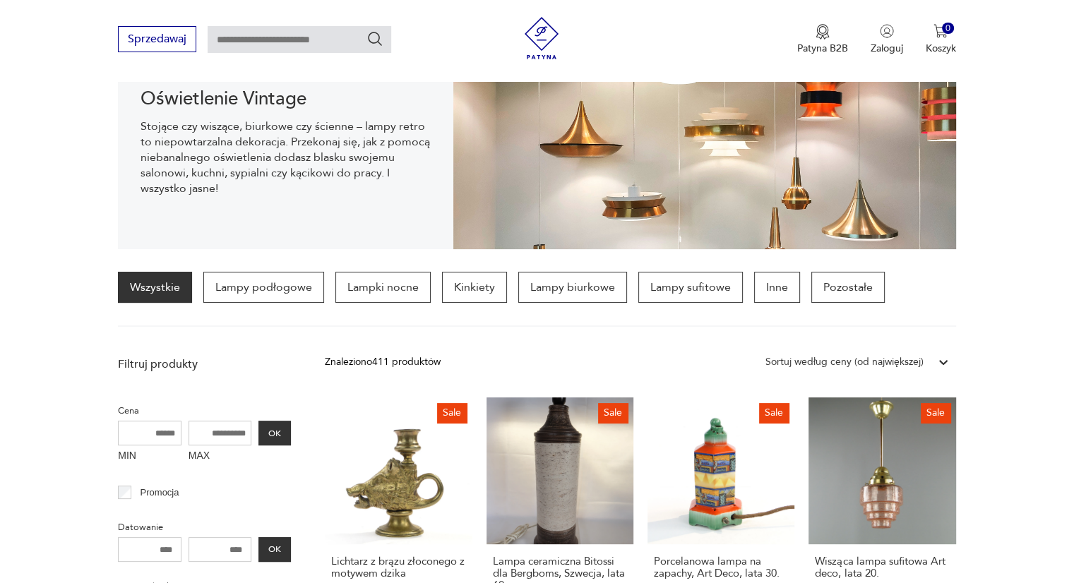
scroll to position [303, 0]
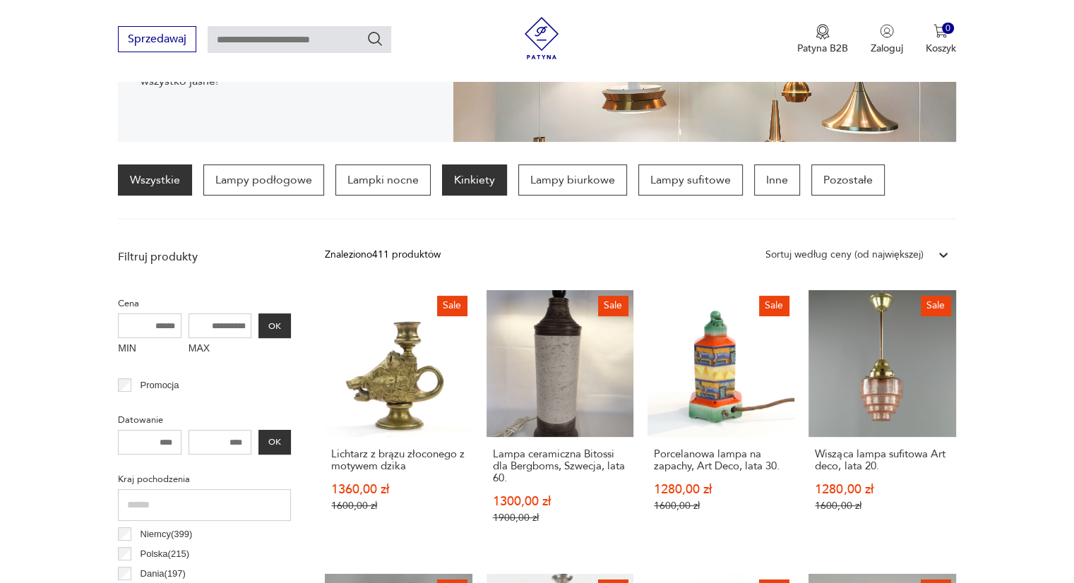
click at [471, 180] on p "Kinkiety" at bounding box center [474, 179] width 65 height 31
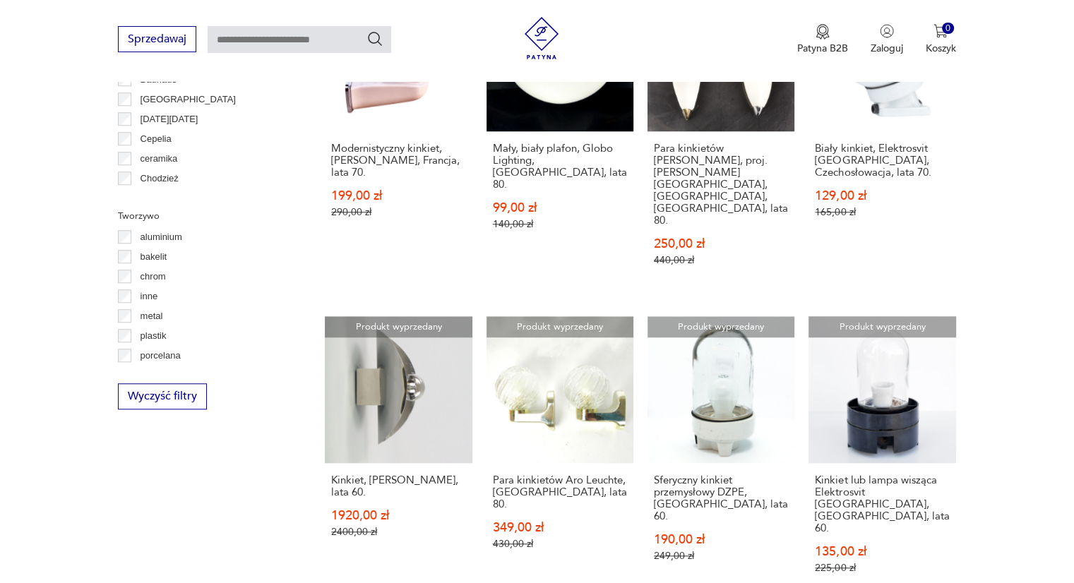
scroll to position [1321, 0]
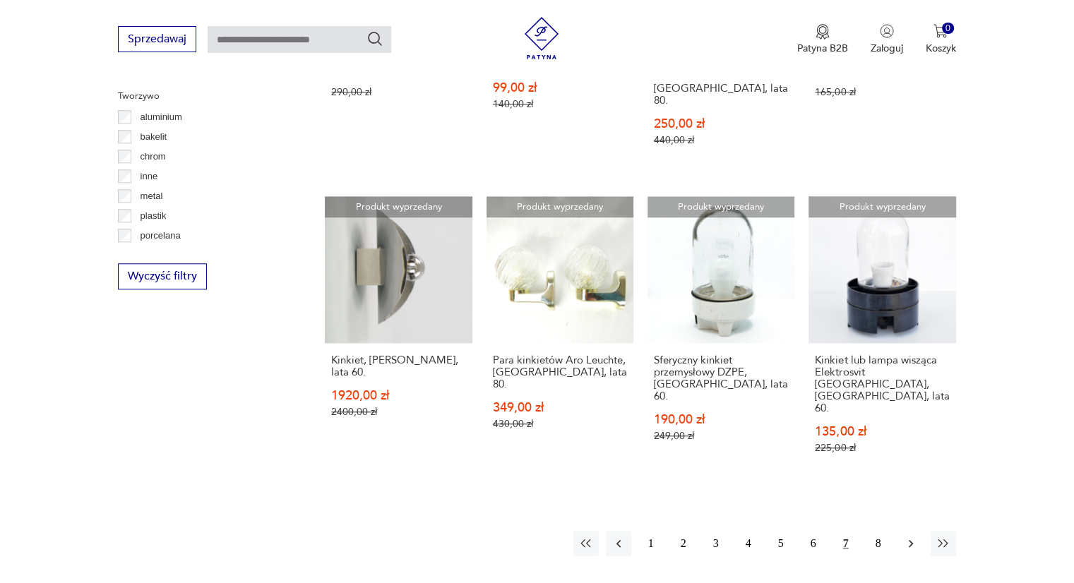
click at [917, 536] on icon "button" at bounding box center [910, 543] width 14 height 14
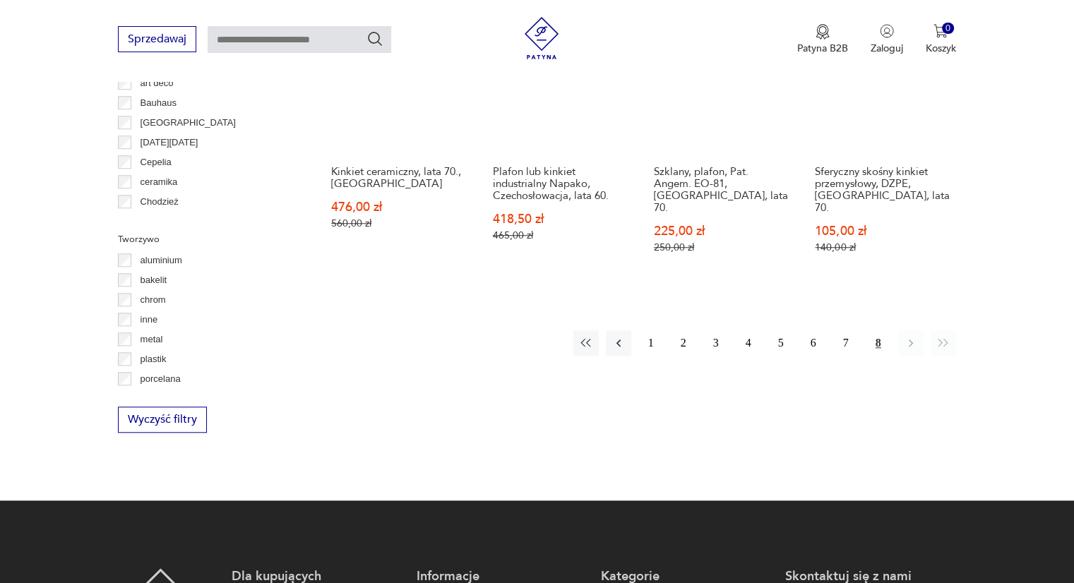
scroll to position [1108, 0]
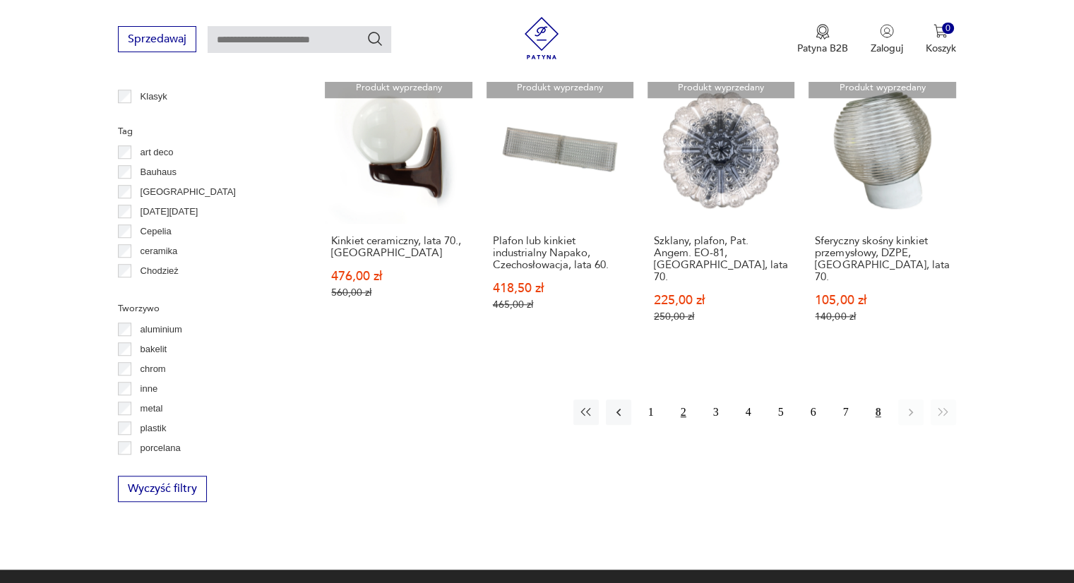
click at [680, 399] on button "2" at bounding box center [683, 411] width 25 height 25
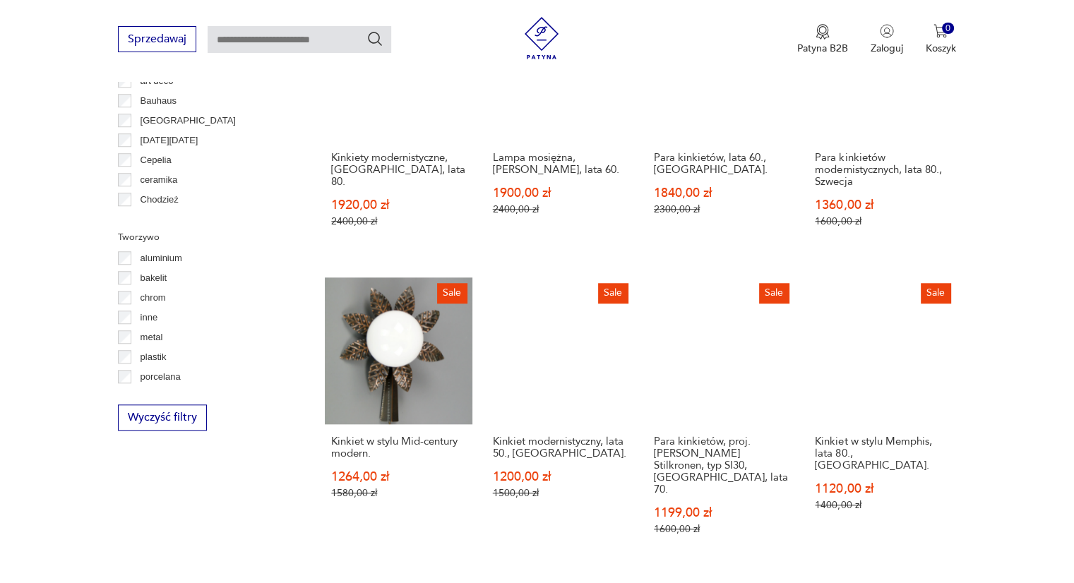
scroll to position [1391, 0]
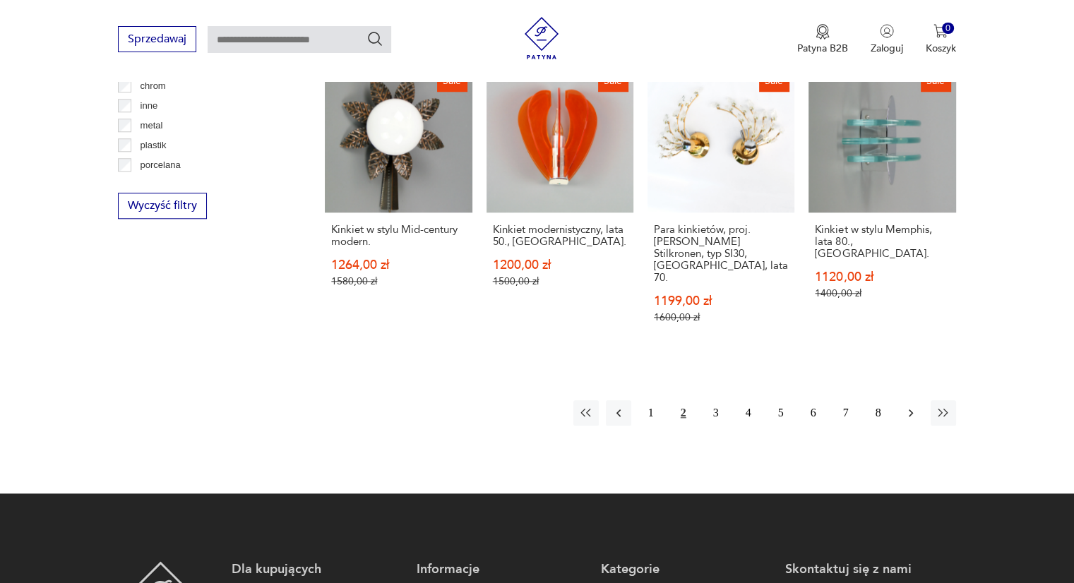
click at [908, 406] on icon "button" at bounding box center [910, 413] width 14 height 14
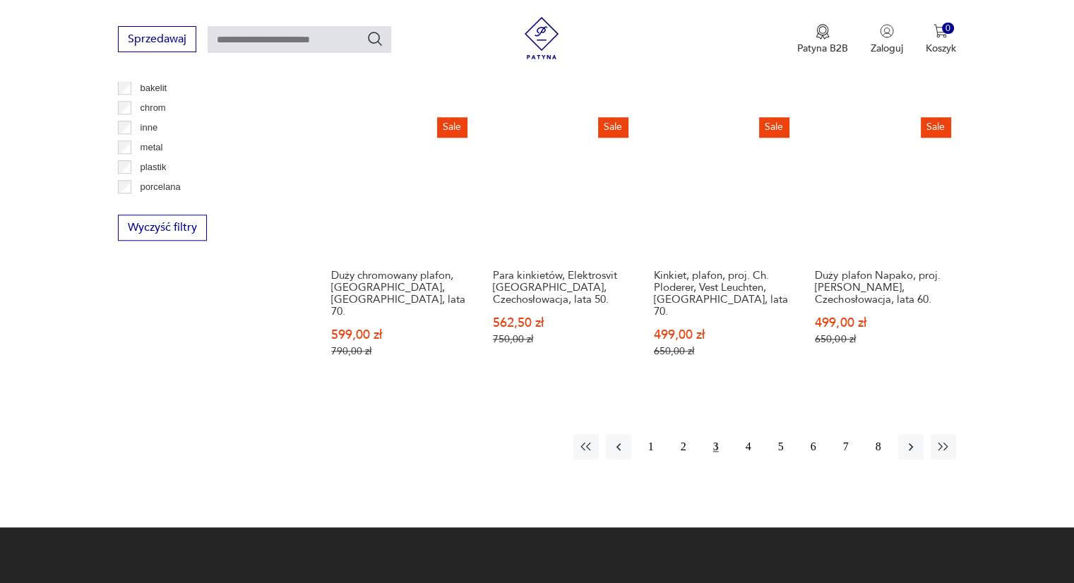
scroll to position [1390, 0]
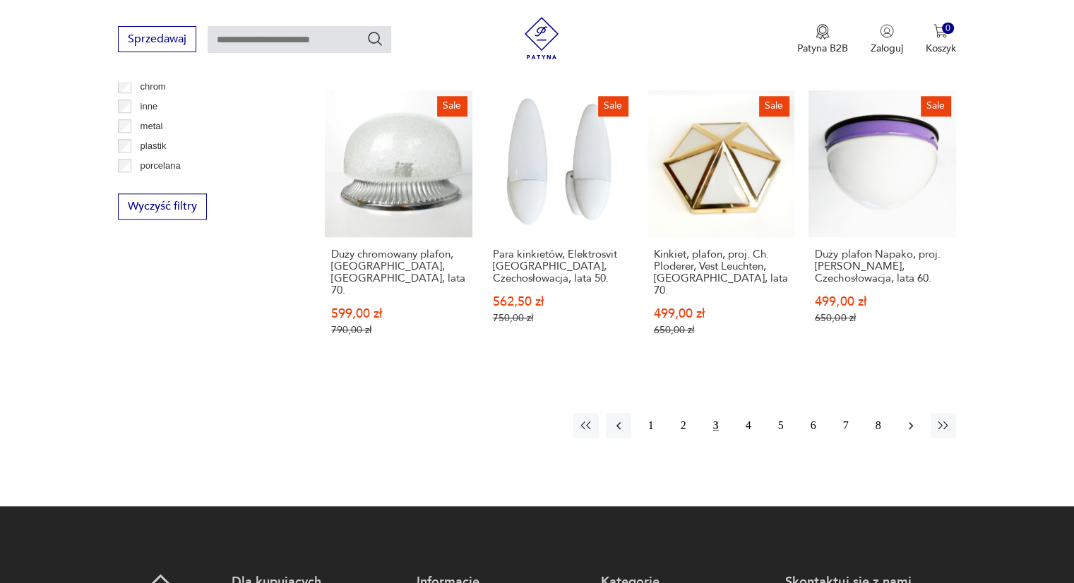
click at [905, 419] on icon "button" at bounding box center [910, 426] width 14 height 14
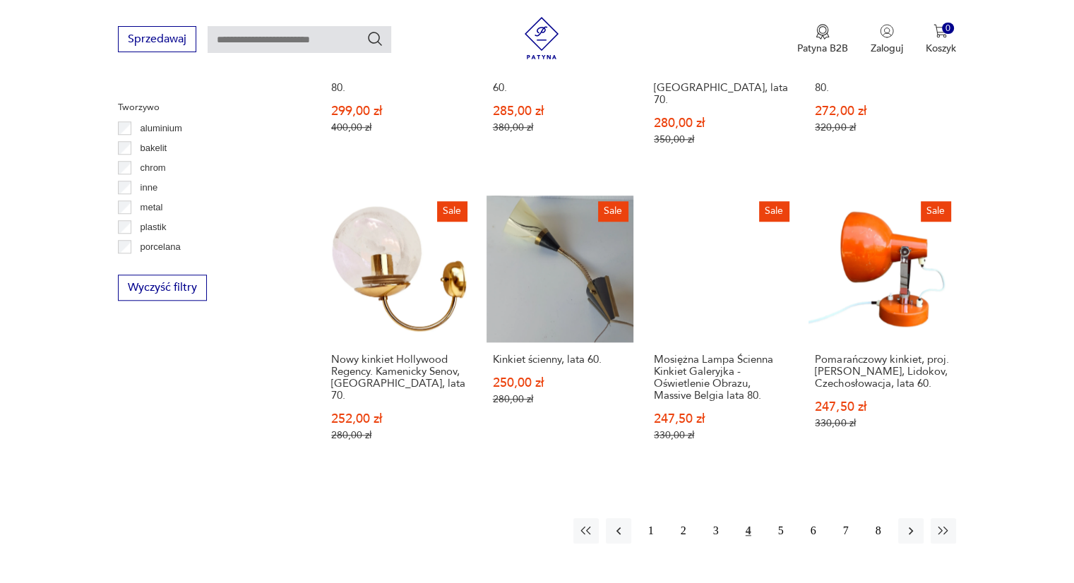
scroll to position [1462, 0]
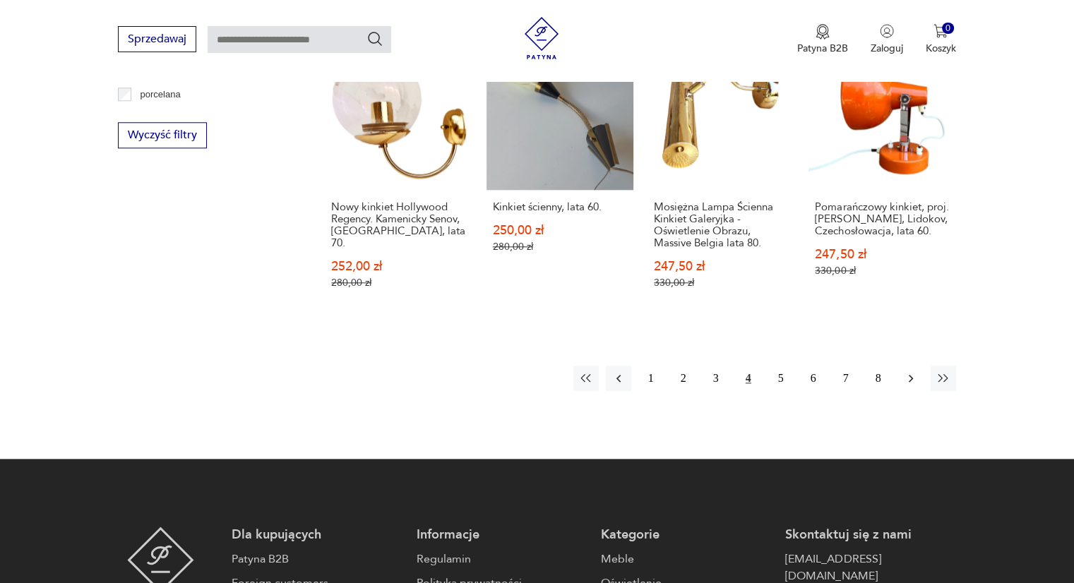
click at [906, 371] on icon "button" at bounding box center [910, 378] width 14 height 14
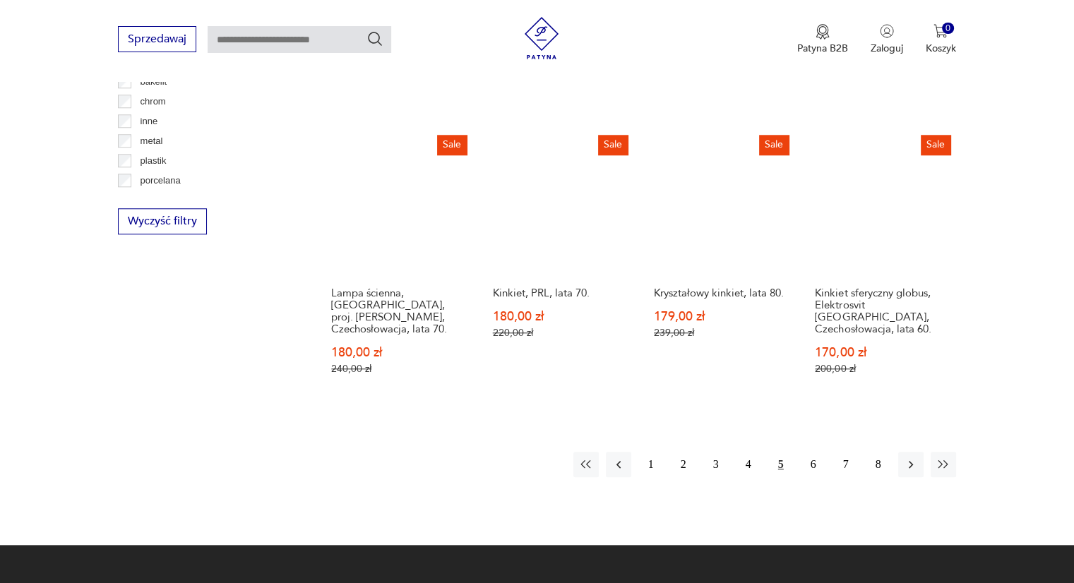
scroll to position [1390, 0]
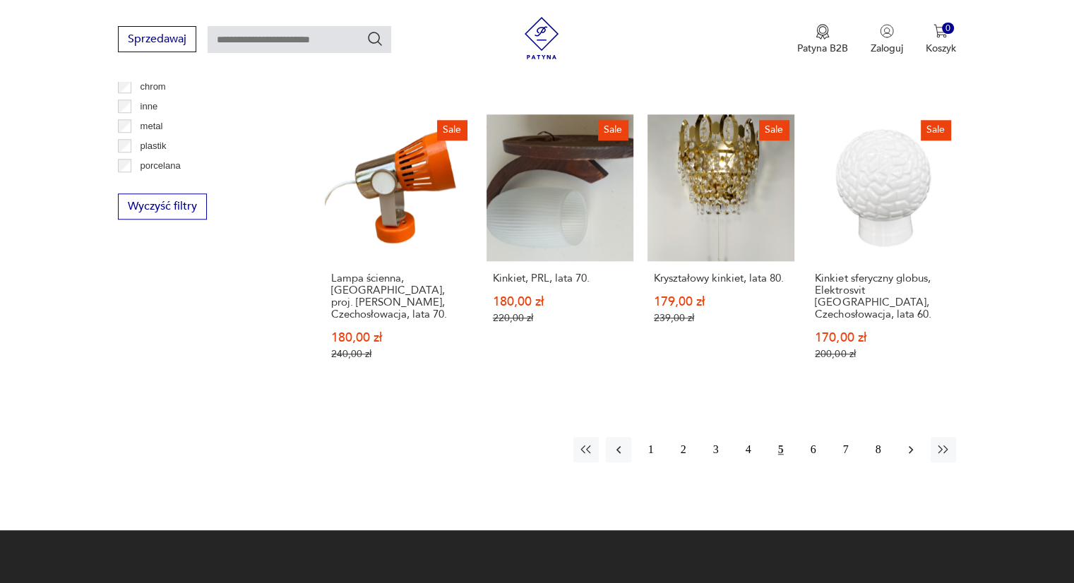
click at [910, 443] on icon "button" at bounding box center [910, 450] width 14 height 14
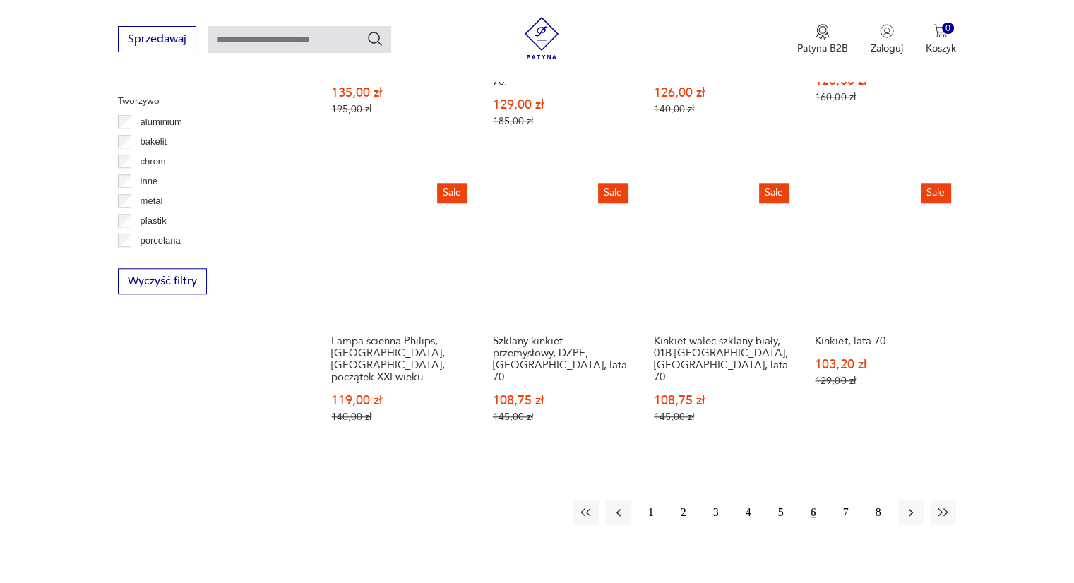
scroll to position [1321, 0]
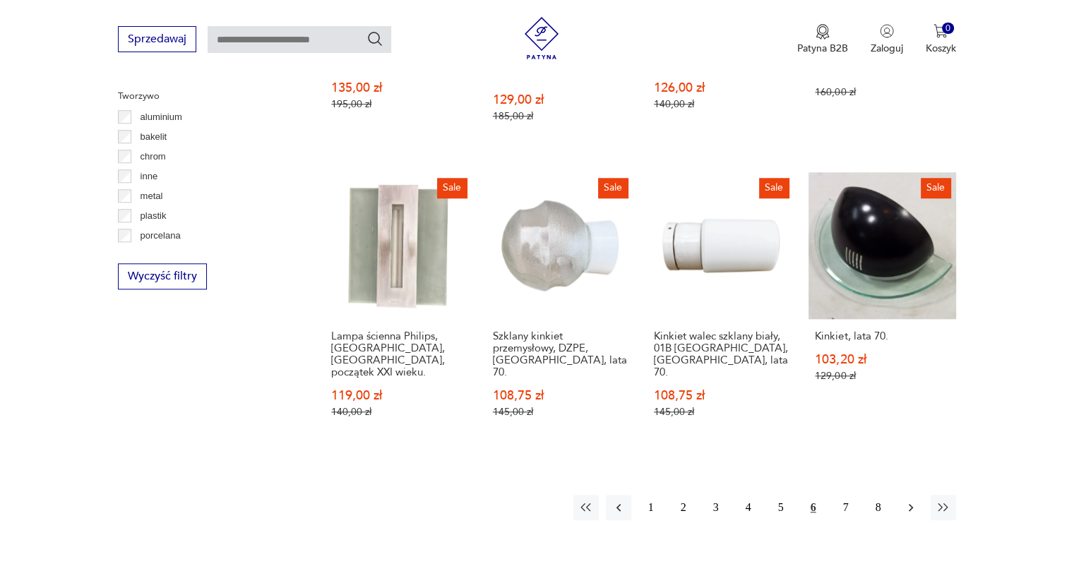
click at [906, 495] on button "button" at bounding box center [910, 507] width 25 height 25
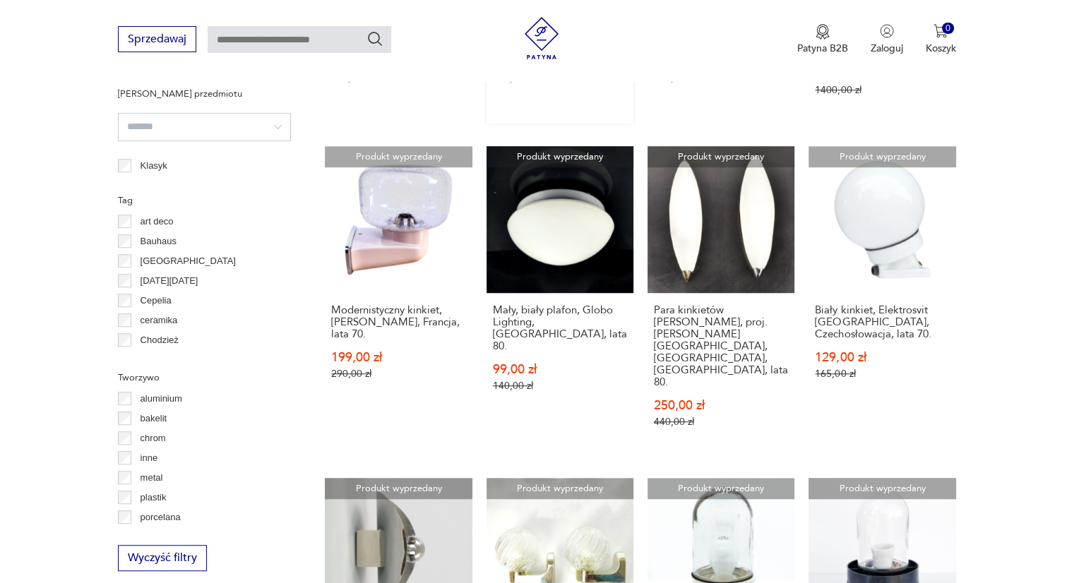
scroll to position [1179, 0]
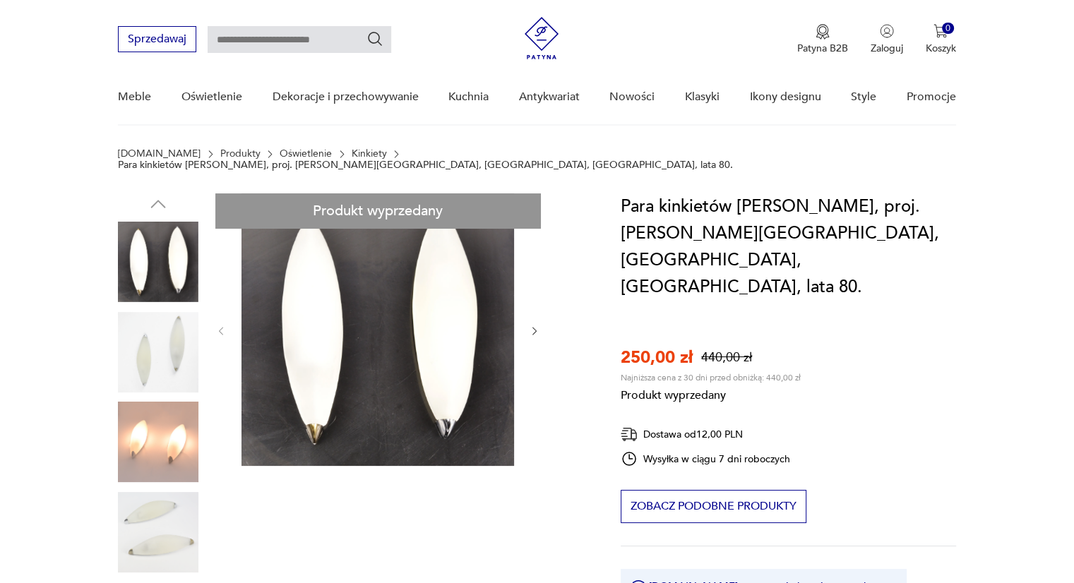
scroll to position [141, 0]
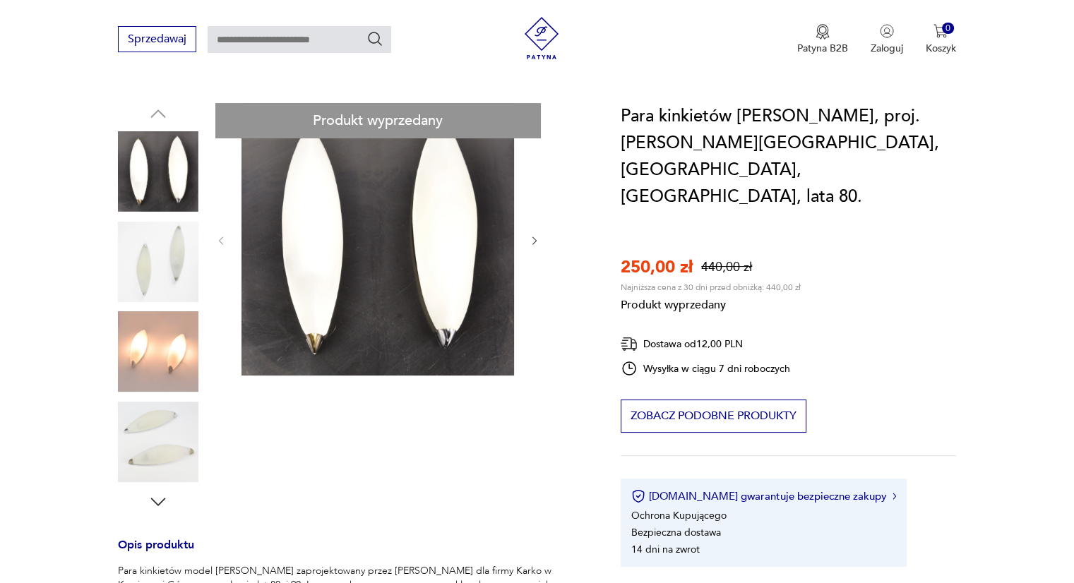
click at [178, 434] on div "Produkt wyprzedany Opis produktu Para kinkietów model Stefany zaprojektowany pr…" at bounding box center [352, 492] width 469 height 778
click at [535, 229] on div "Produkt wyprzedany Opis produktu Para kinkietów model Stefany zaprojektowany pr…" at bounding box center [352, 492] width 469 height 778
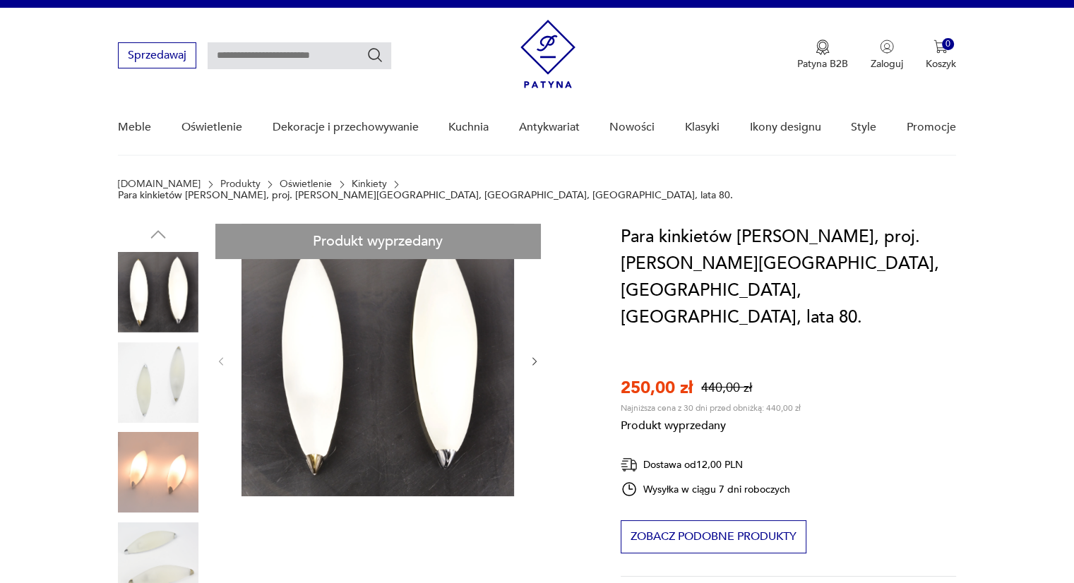
scroll to position [0, 0]
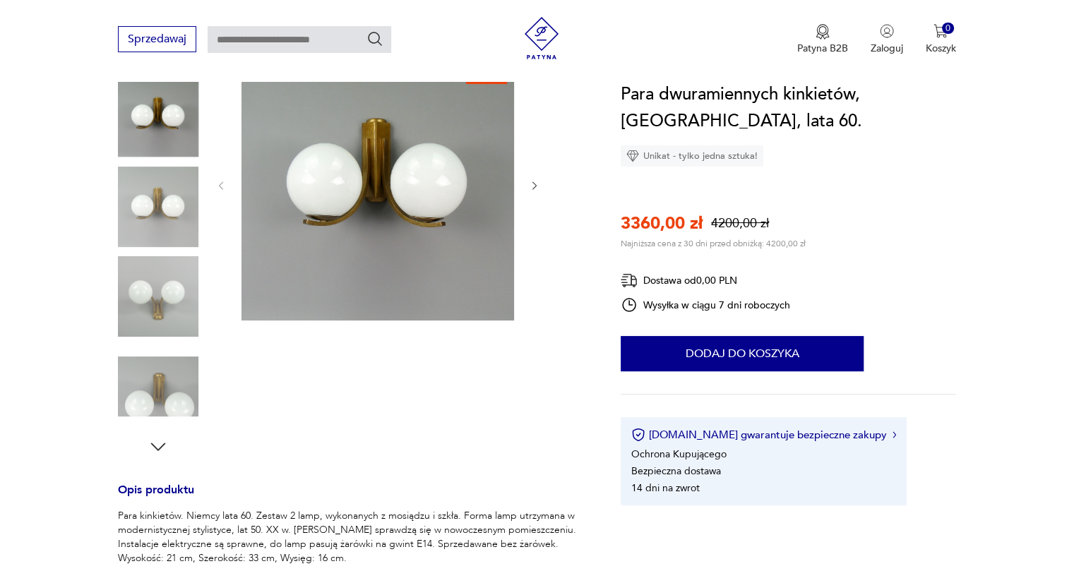
scroll to position [71, 0]
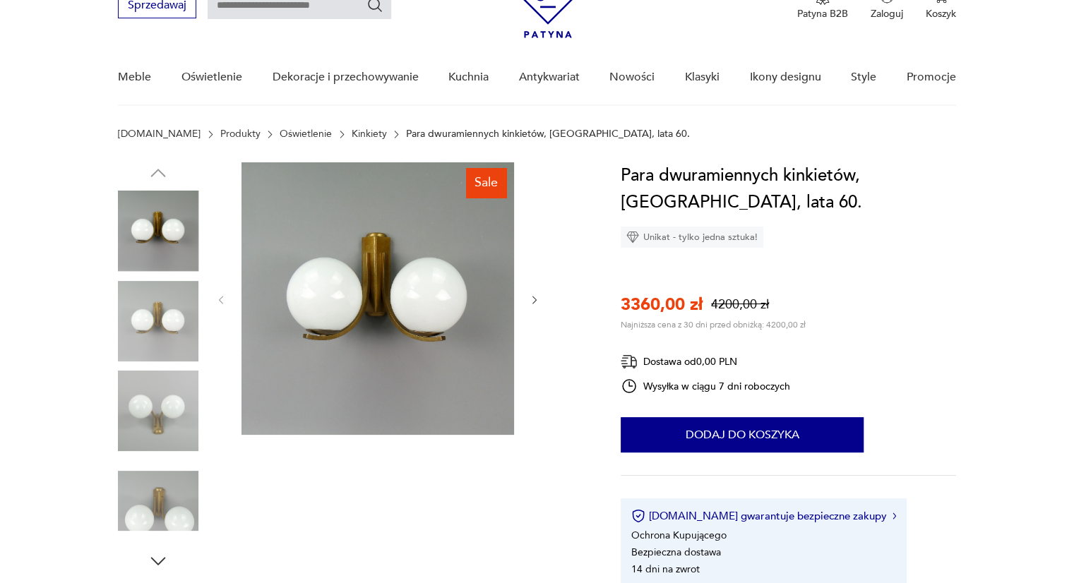
click at [325, 323] on img at bounding box center [377, 298] width 272 height 272
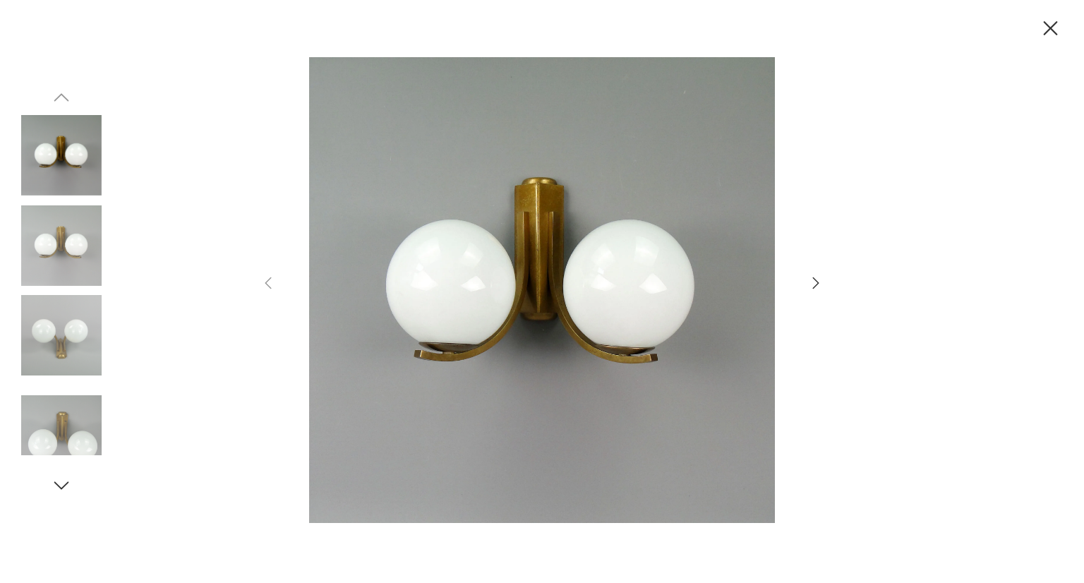
click at [817, 284] on icon "button" at bounding box center [816, 282] width 6 height 11
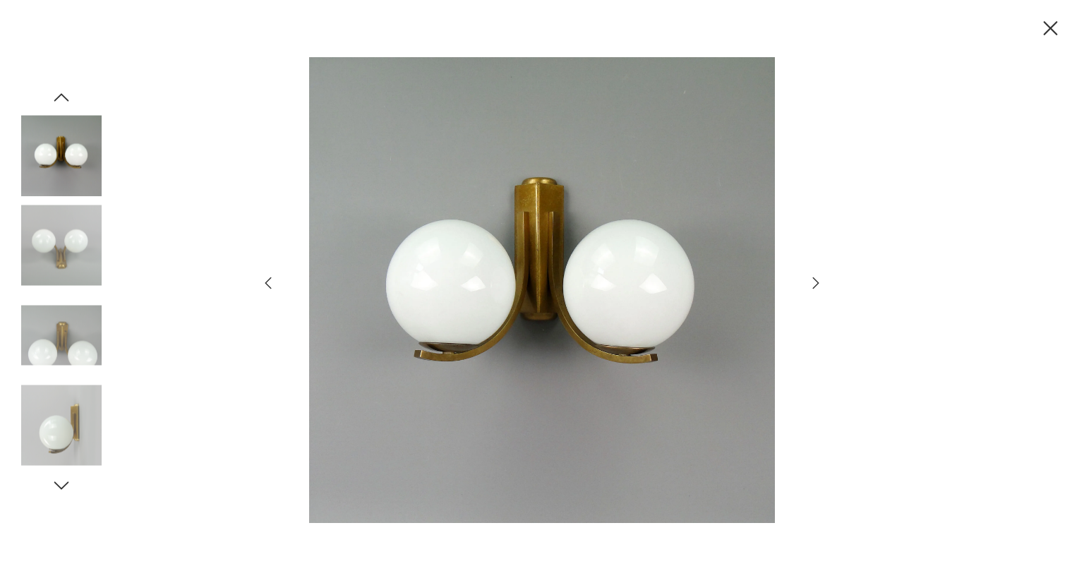
click at [817, 284] on icon "button" at bounding box center [816, 282] width 6 height 11
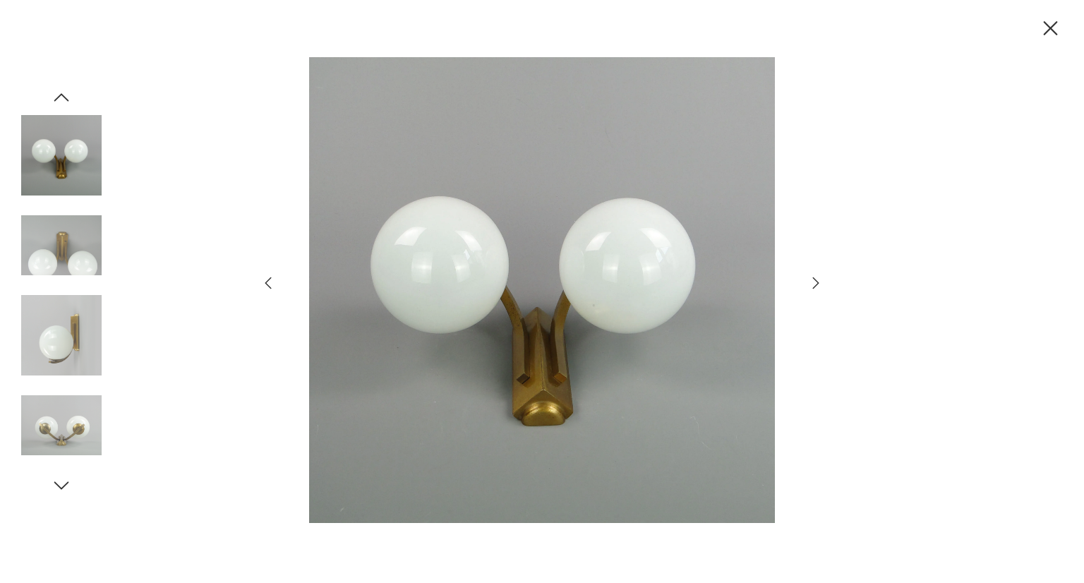
click at [817, 284] on icon "button" at bounding box center [816, 282] width 6 height 11
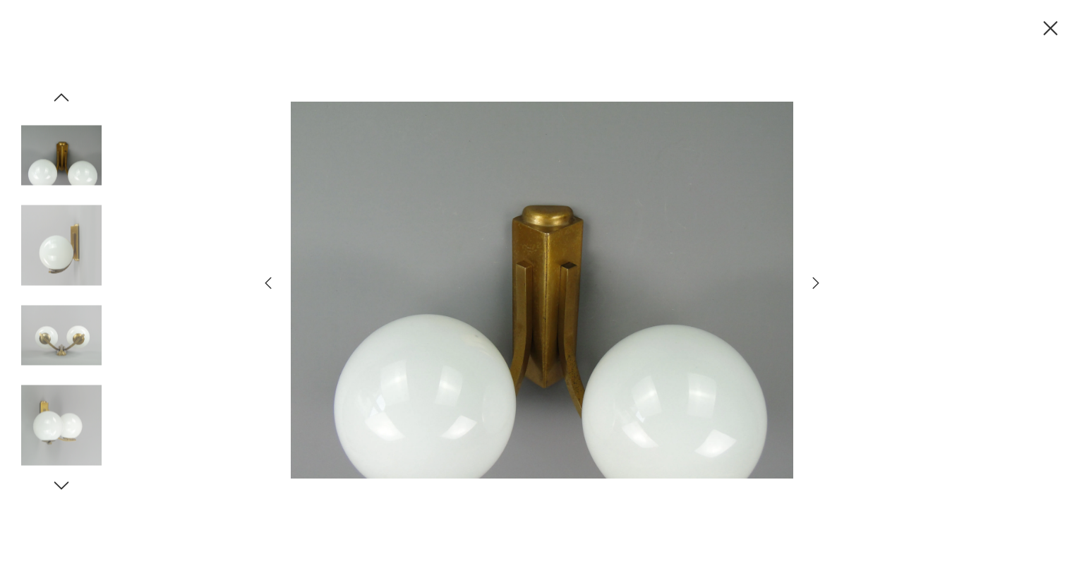
click at [817, 284] on icon "button" at bounding box center [816, 282] width 6 height 11
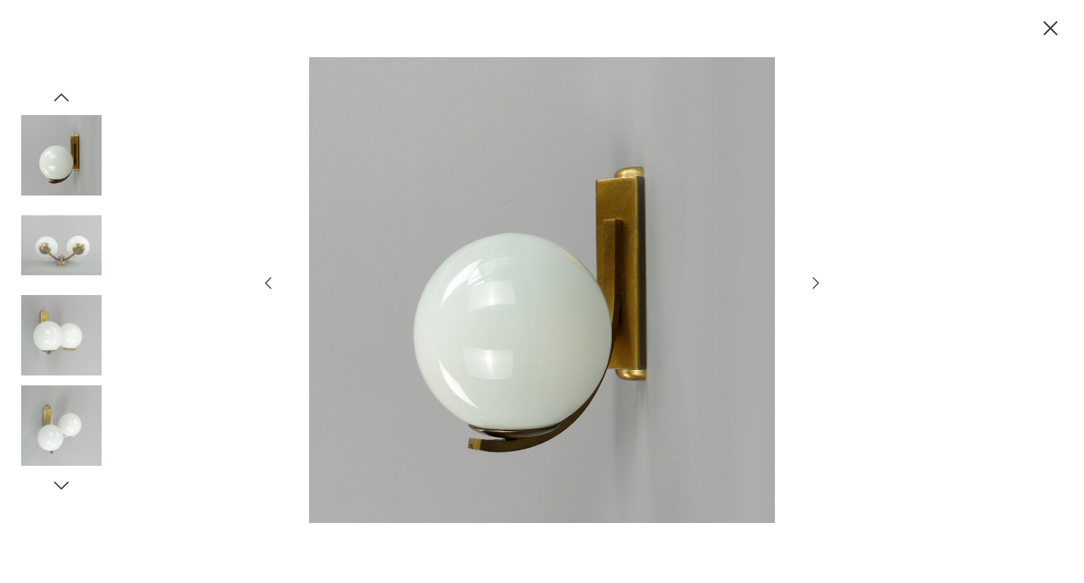
click at [817, 284] on icon "button" at bounding box center [816, 282] width 6 height 11
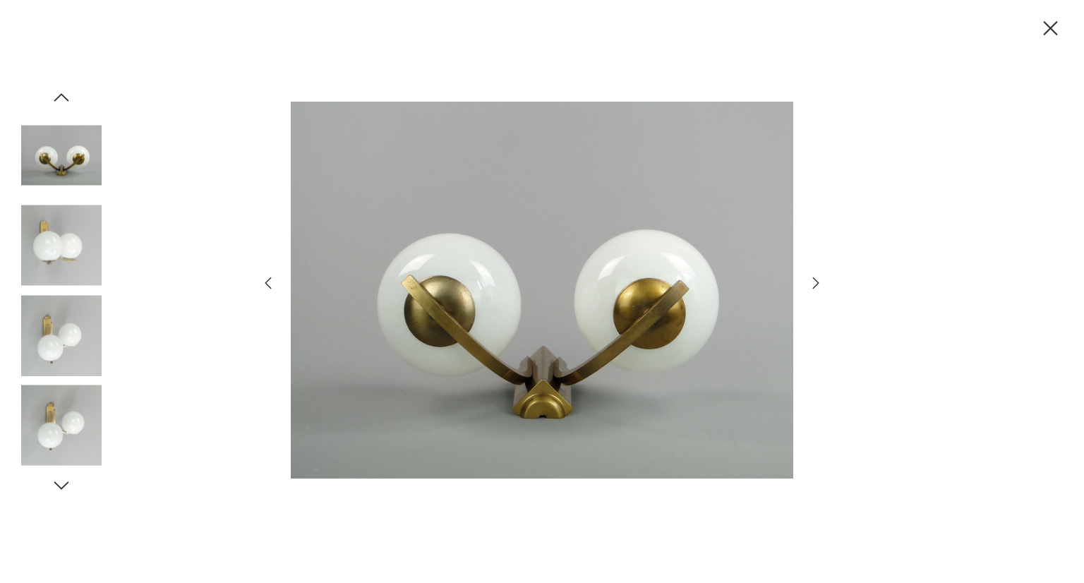
click at [1052, 23] on icon "button" at bounding box center [1050, 28] width 25 height 25
